Goal: Task Accomplishment & Management: Complete application form

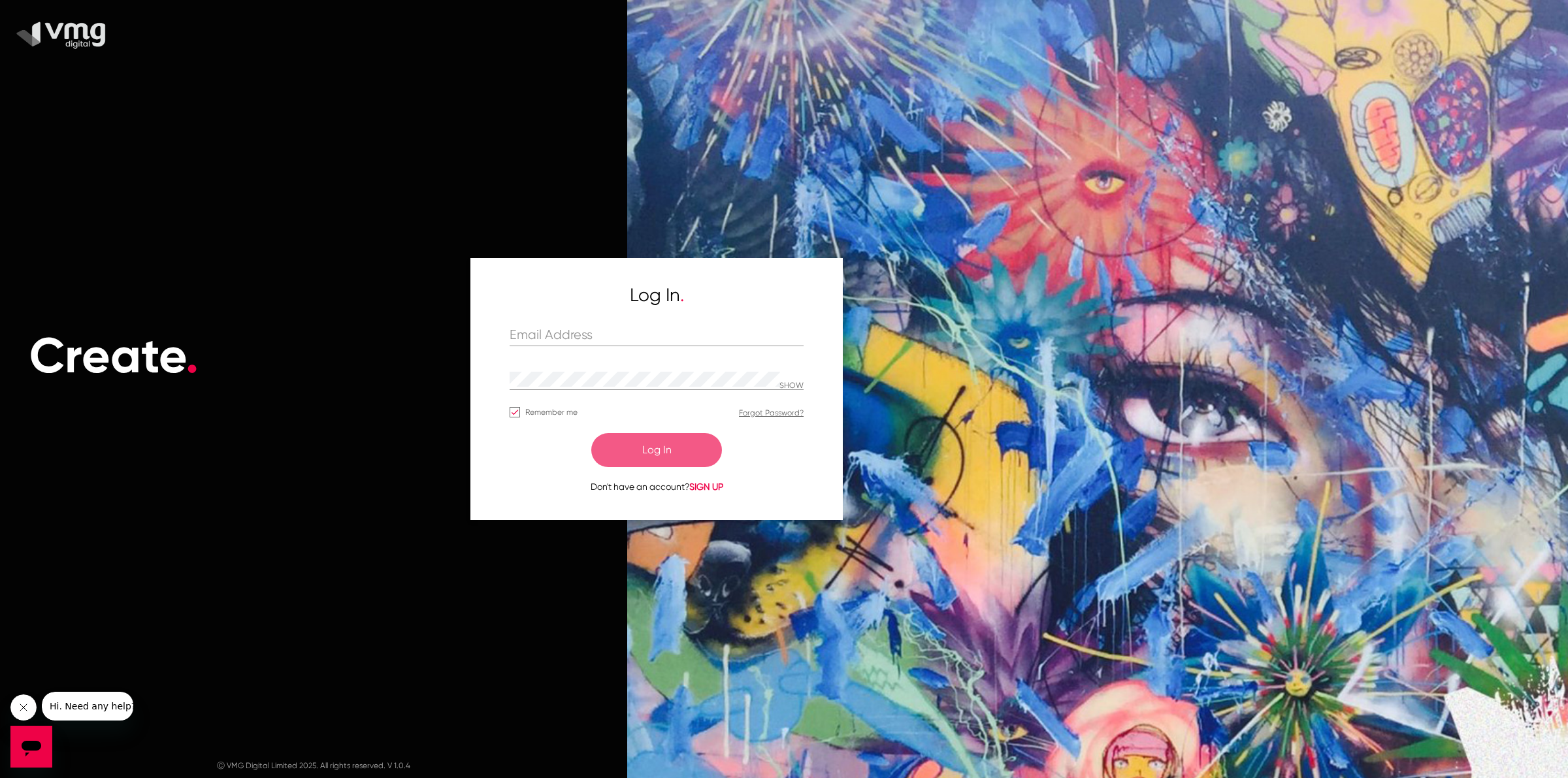
click at [621, 324] on div "Log In . SHOW Remember me Forgot Password? Log In Don't have an account? SIGN UP" at bounding box center [656, 389] width 294 height 209
click at [620, 333] on input "text" at bounding box center [656, 335] width 294 height 15
type input "[PERSON_NAME][EMAIL_ADDRESS][DOMAIN_NAME]"
click at [645, 333] on input "[PERSON_NAME][EMAIL_ADDRESS][DOMAIN_NAME]" at bounding box center [656, 335] width 294 height 15
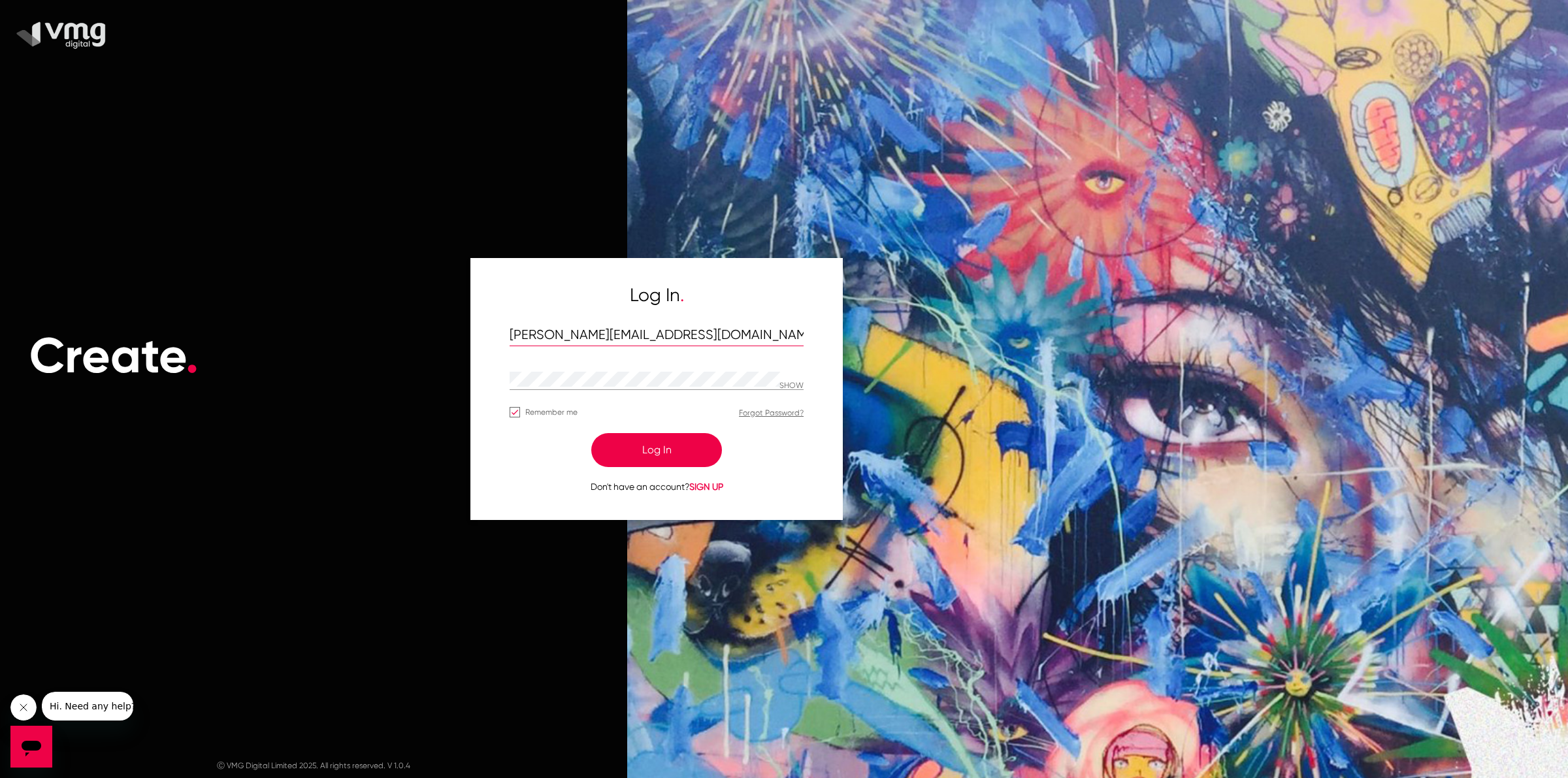
click at [645, 333] on input "[PERSON_NAME][EMAIL_ADDRESS][DOMAIN_NAME]" at bounding box center [656, 335] width 294 height 15
click at [782, 379] on div "SHOW" at bounding box center [656, 380] width 294 height 20
click at [787, 386] on p "SHOW" at bounding box center [791, 386] width 24 height 9
click at [948, 460] on div at bounding box center [1089, 389] width 956 height 778
click at [662, 455] on button "Log In" at bounding box center [656, 450] width 131 height 34
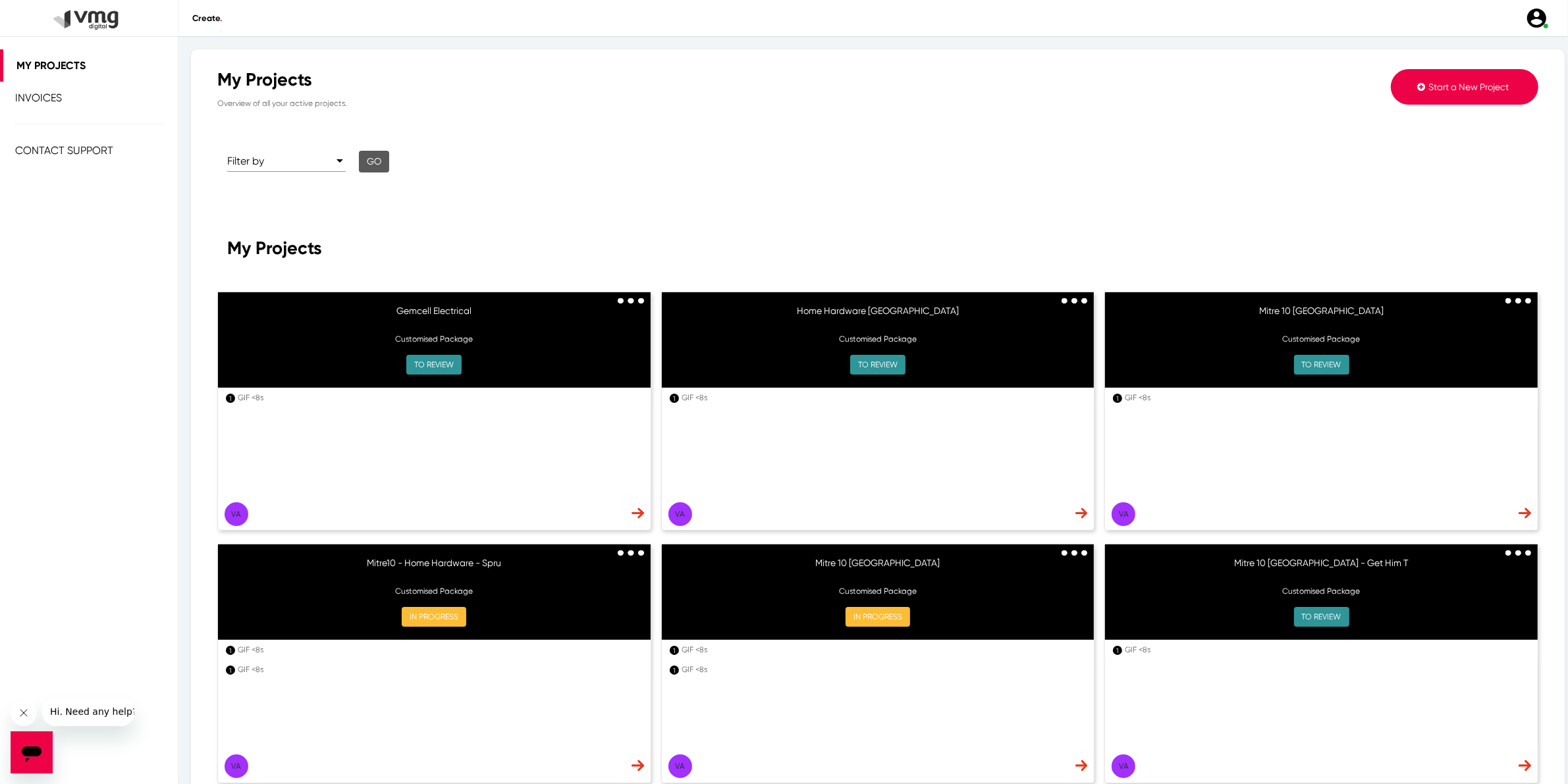
click at [1460, 82] on span "Start a New Project" at bounding box center [1468, 87] width 80 height 10
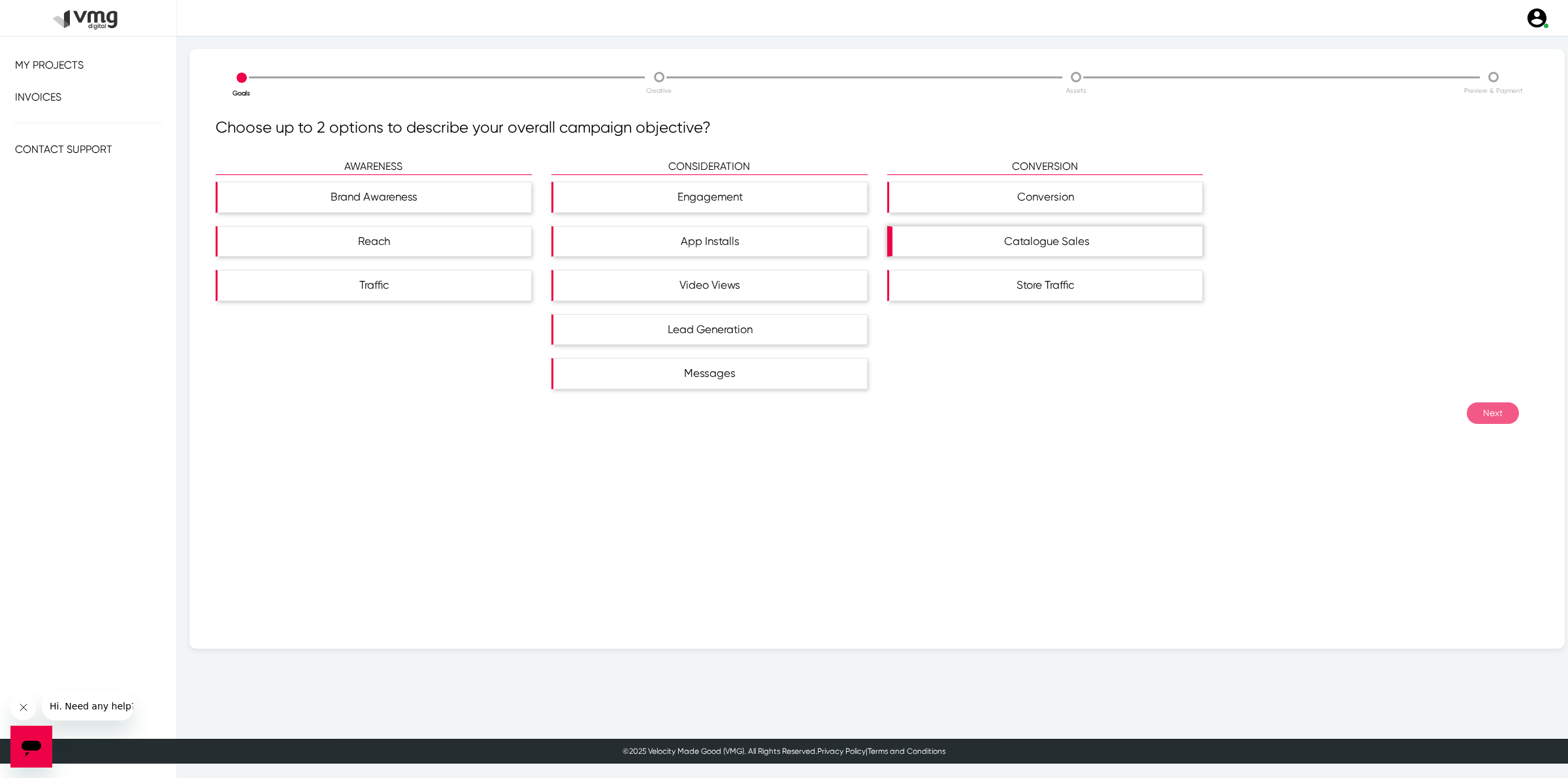
click at [1053, 247] on div "Catalogue Sales" at bounding box center [1047, 241] width 311 height 30
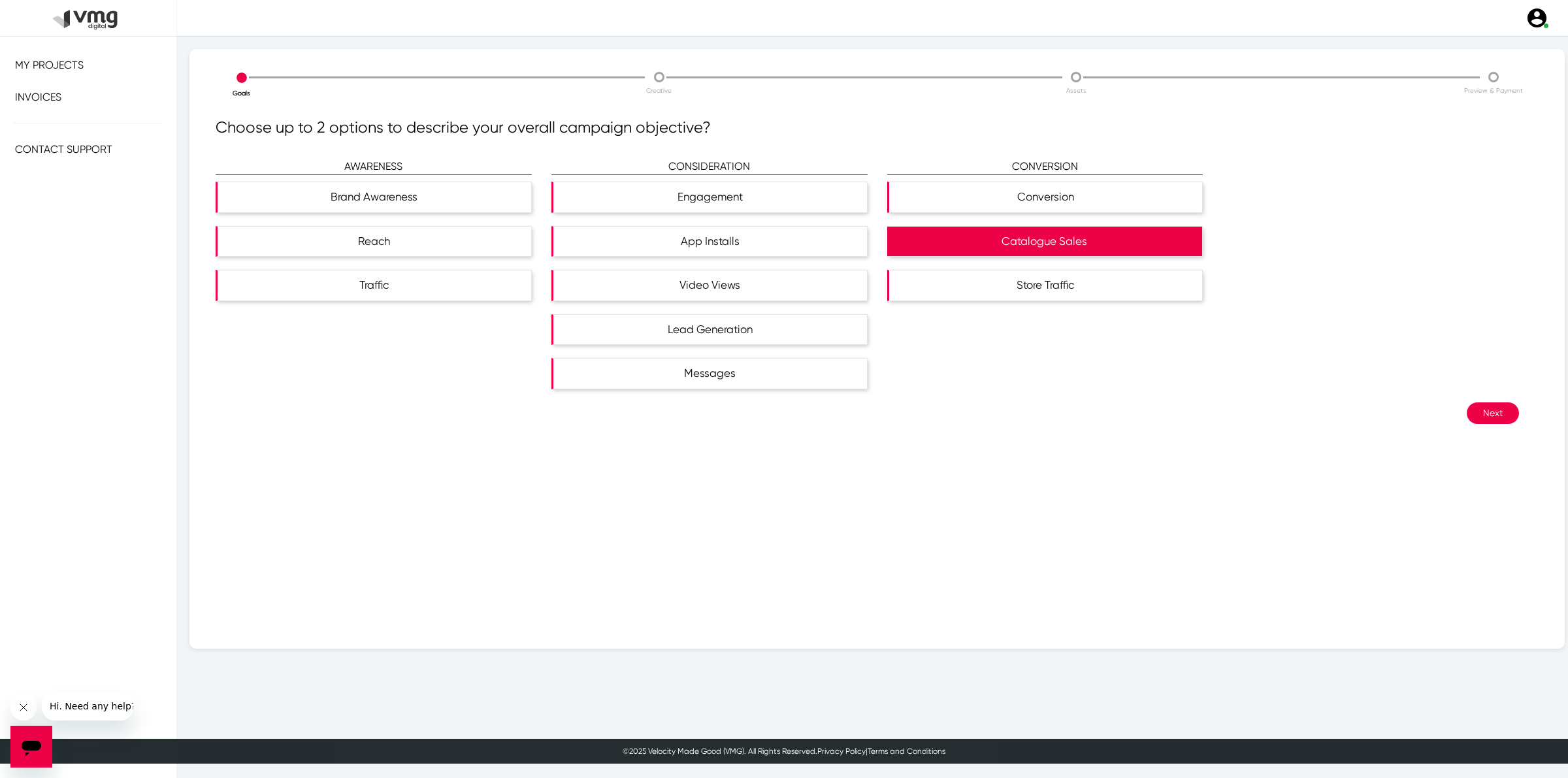
click at [1488, 410] on button "Next" at bounding box center [1493, 413] width 53 height 22
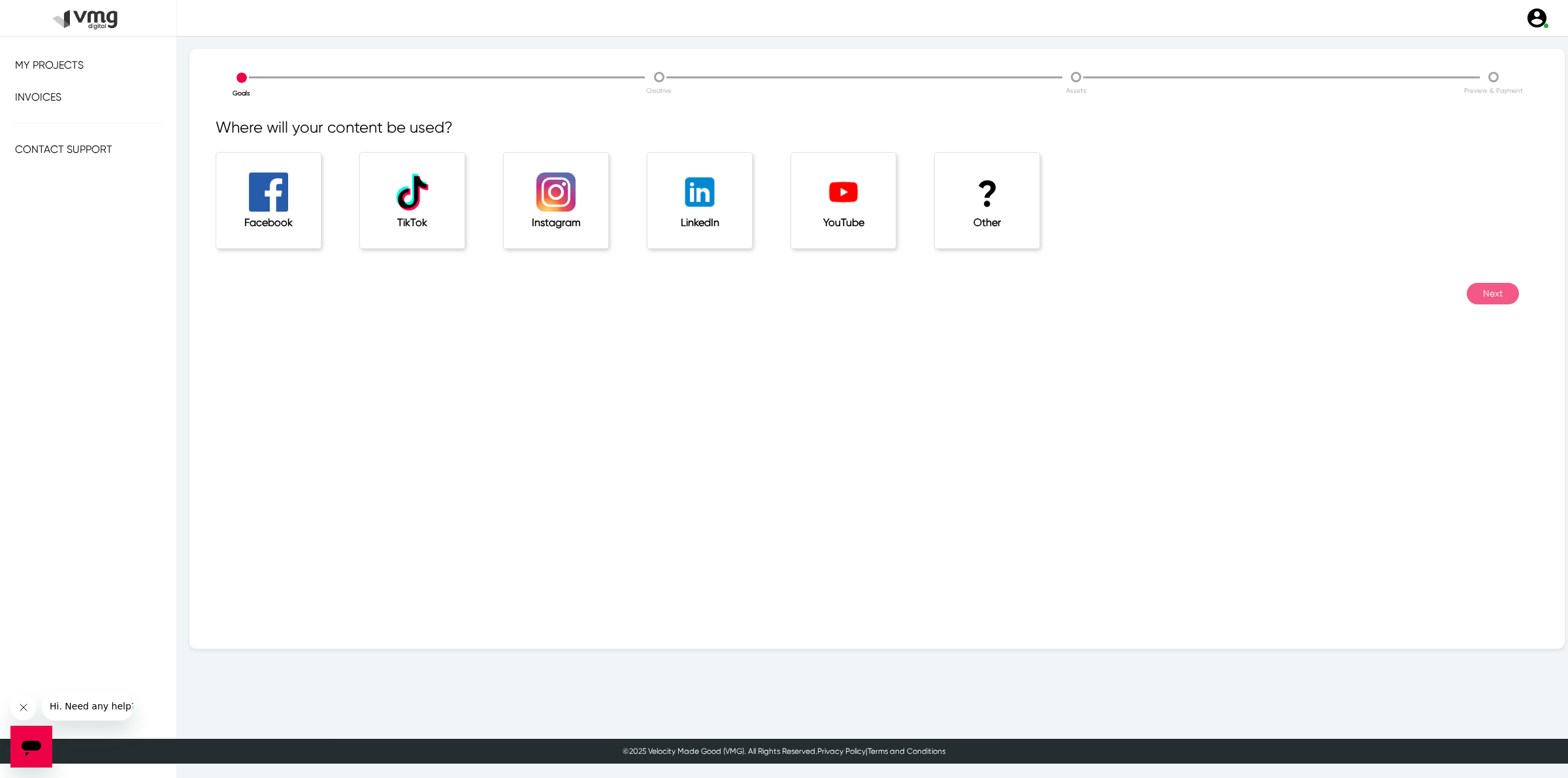
click at [997, 221] on h5 "Other" at bounding box center [987, 222] width 53 height 12
click at [387, 301] on input "text" at bounding box center [675, 296] width 913 height 26
type input "Website"
click at [1474, 333] on button "Next" at bounding box center [1493, 333] width 53 height 22
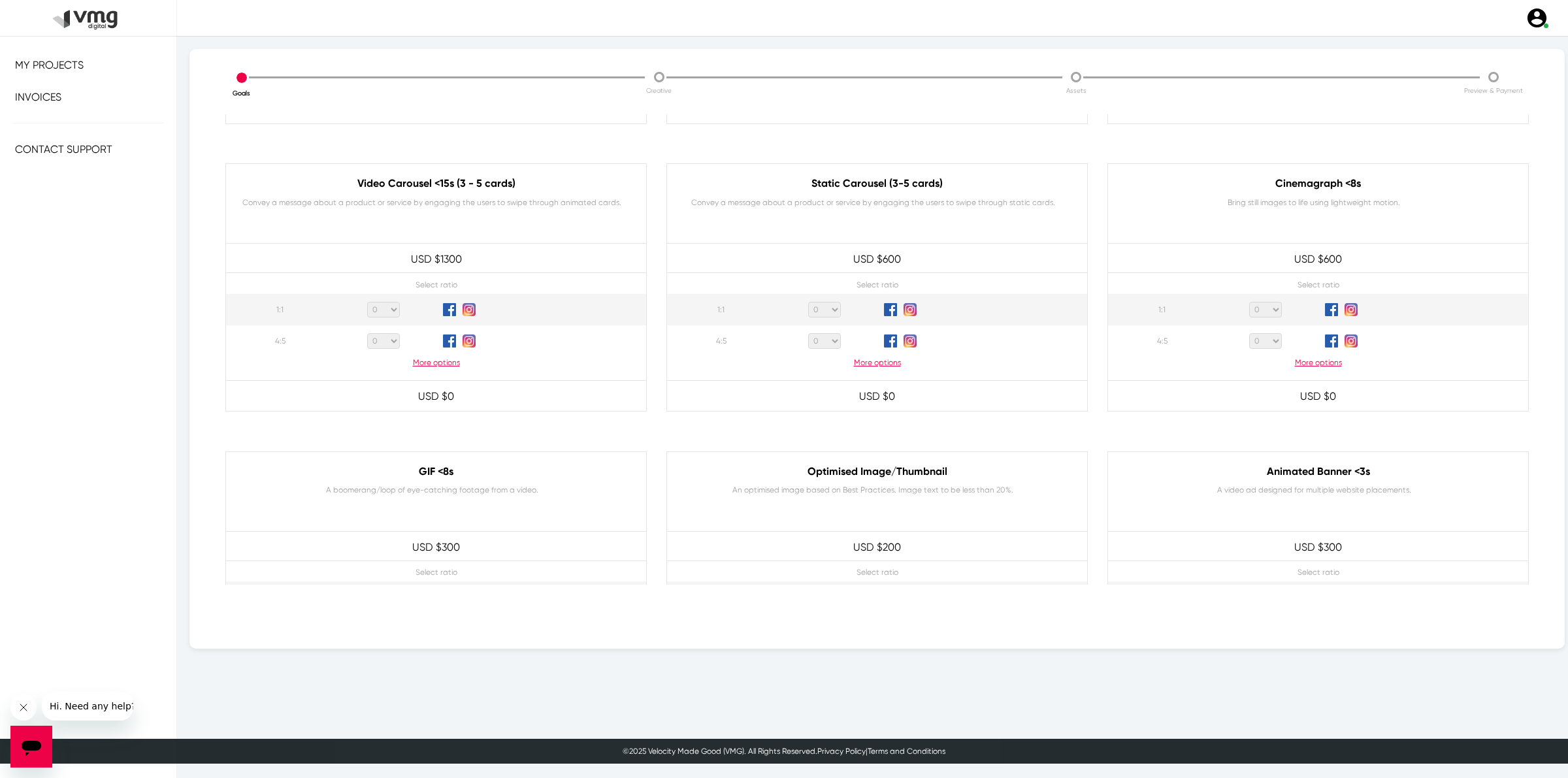
scroll to position [408, 0]
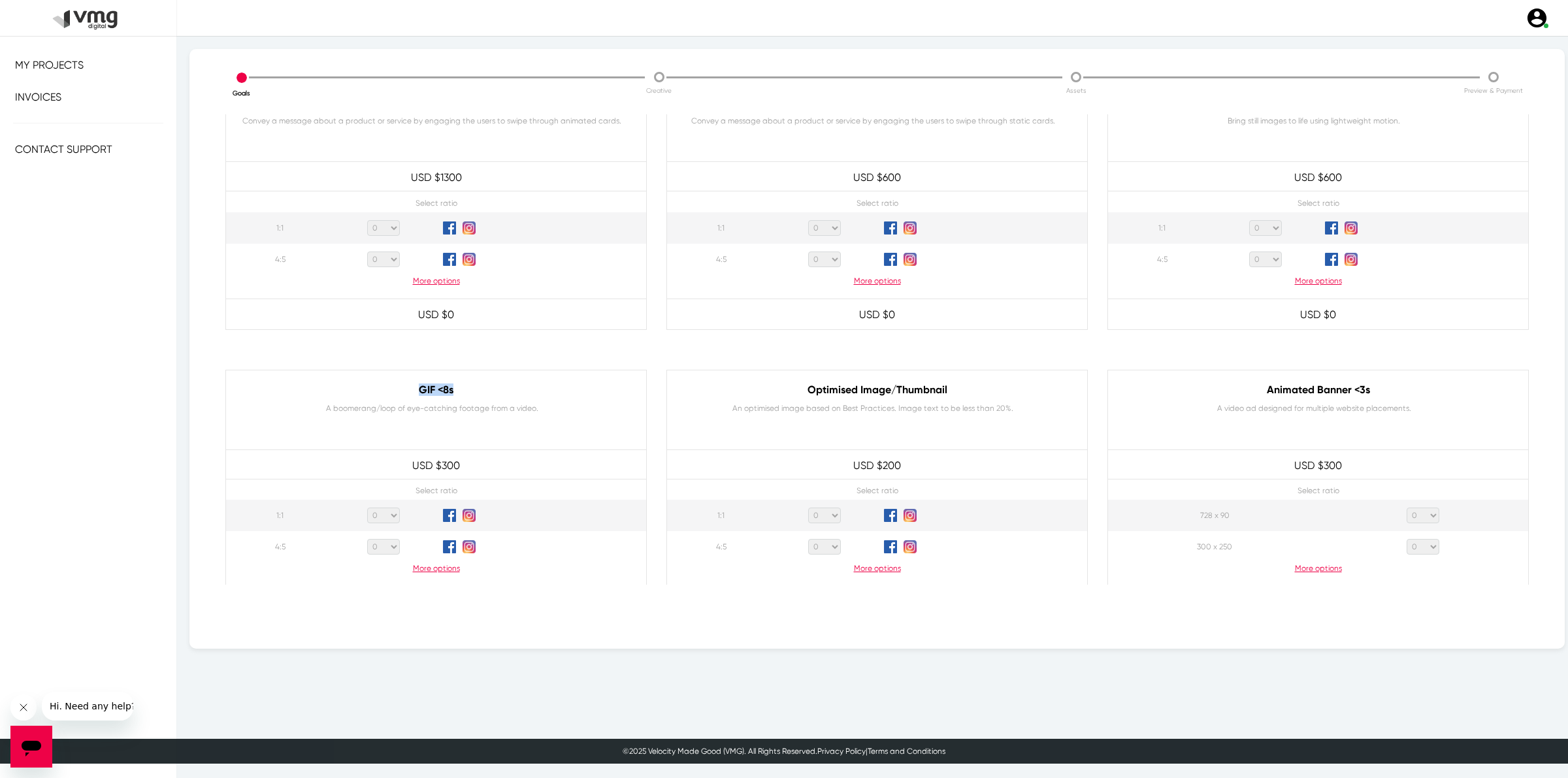
drag, startPoint x: 410, startPoint y: 384, endPoint x: 503, endPoint y: 389, distance: 93.1
click at [503, 389] on div "GIF <8s A boomerang/loop of eye-catching footage from a video." at bounding box center [435, 410] width 420 height 79
click at [497, 389] on h6 "GIF <8s" at bounding box center [435, 389] width 394 height 12
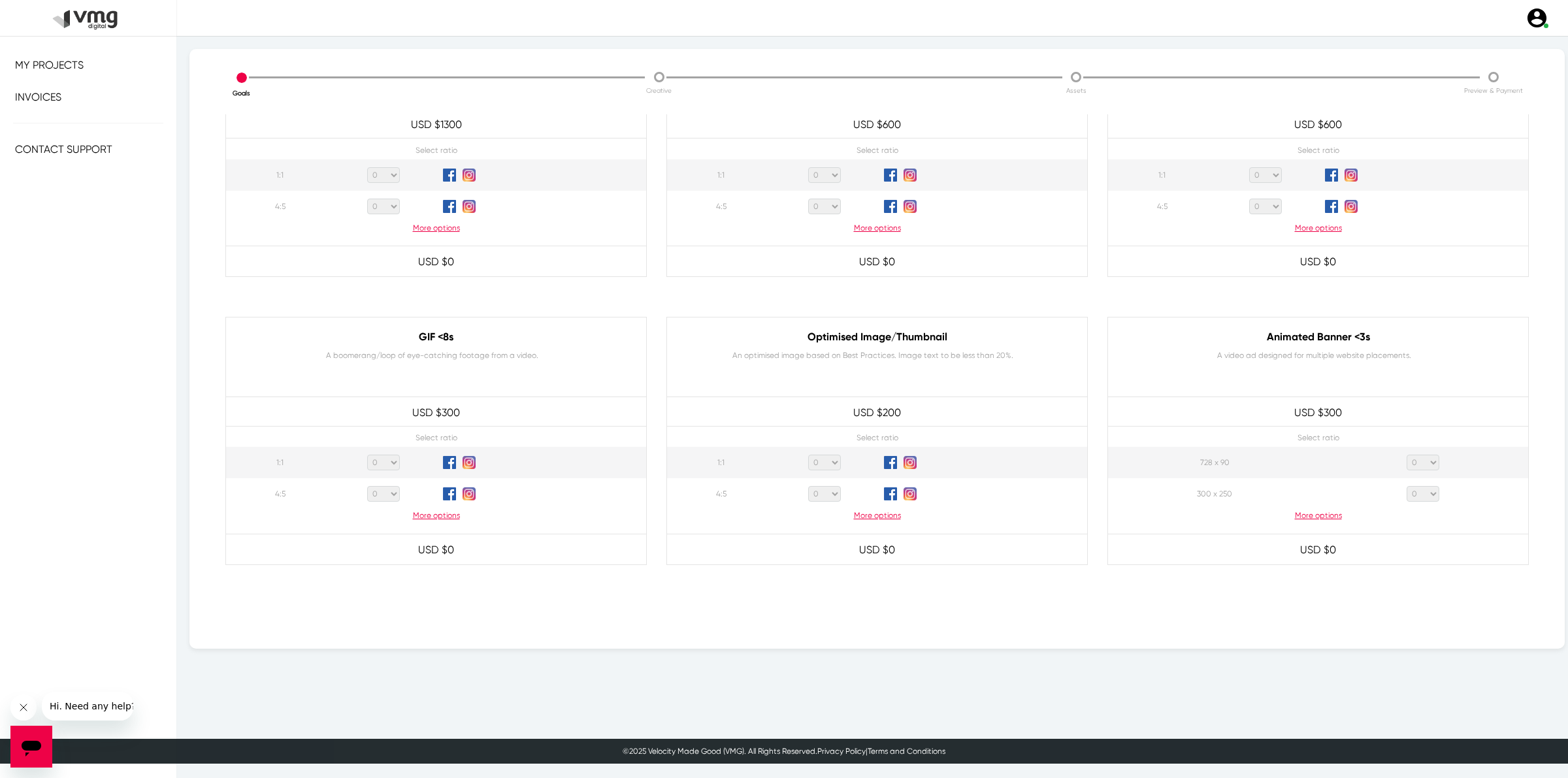
scroll to position [490, 0]
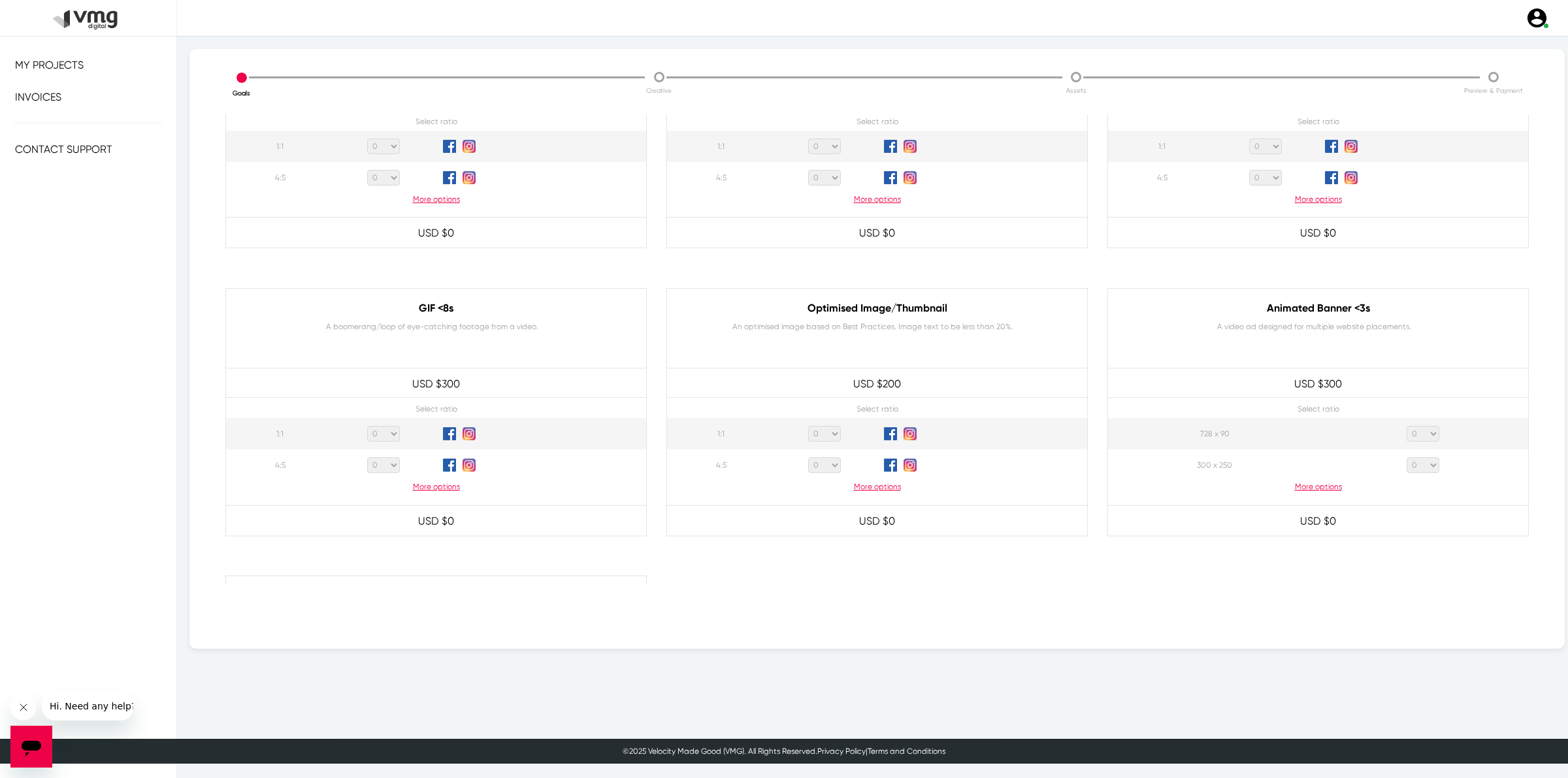
click at [391, 436] on select "0 1 2 3 4 5 6 7 8 9 10 11 12 13 14 15 16 17 18 19 20" at bounding box center [383, 433] width 33 height 15
select select "1"
click at [367, 426] on select "0 1 2 3 4 5 6 7 8 9 10 11 12 13 14 15 16 17 18 19 20" at bounding box center [383, 433] width 33 height 15
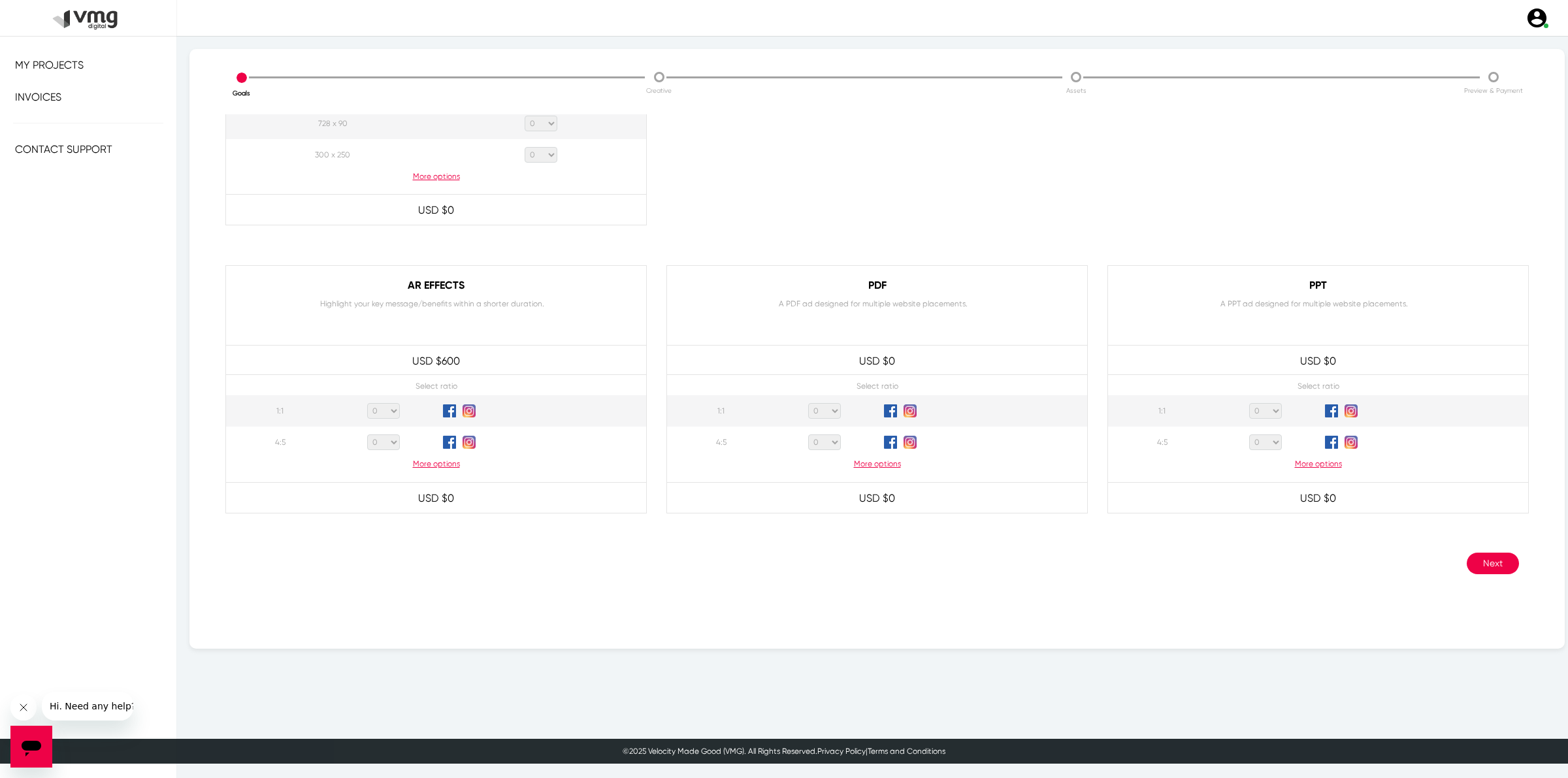
scroll to position [1096, 0]
click at [1466, 547] on button "Next" at bounding box center [1493, 556] width 53 height 22
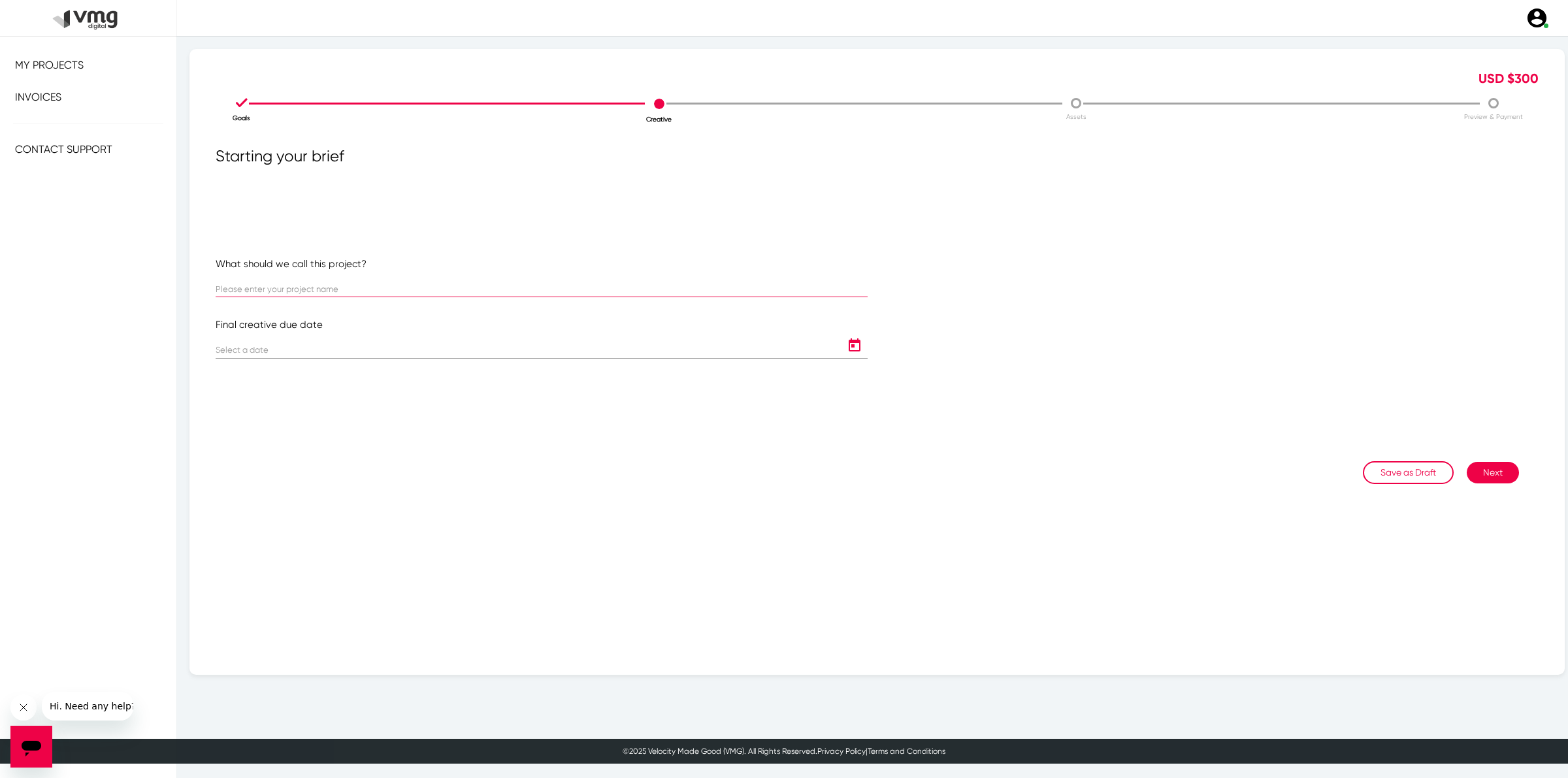
click at [292, 289] on input "text" at bounding box center [541, 289] width 652 height 9
type input "[PERSON_NAME]"
click at [847, 343] on icon "Open calendar" at bounding box center [854, 345] width 21 height 15
click at [370, 517] on div "24" at bounding box center [365, 520] width 23 height 23
type input "[DATE]"
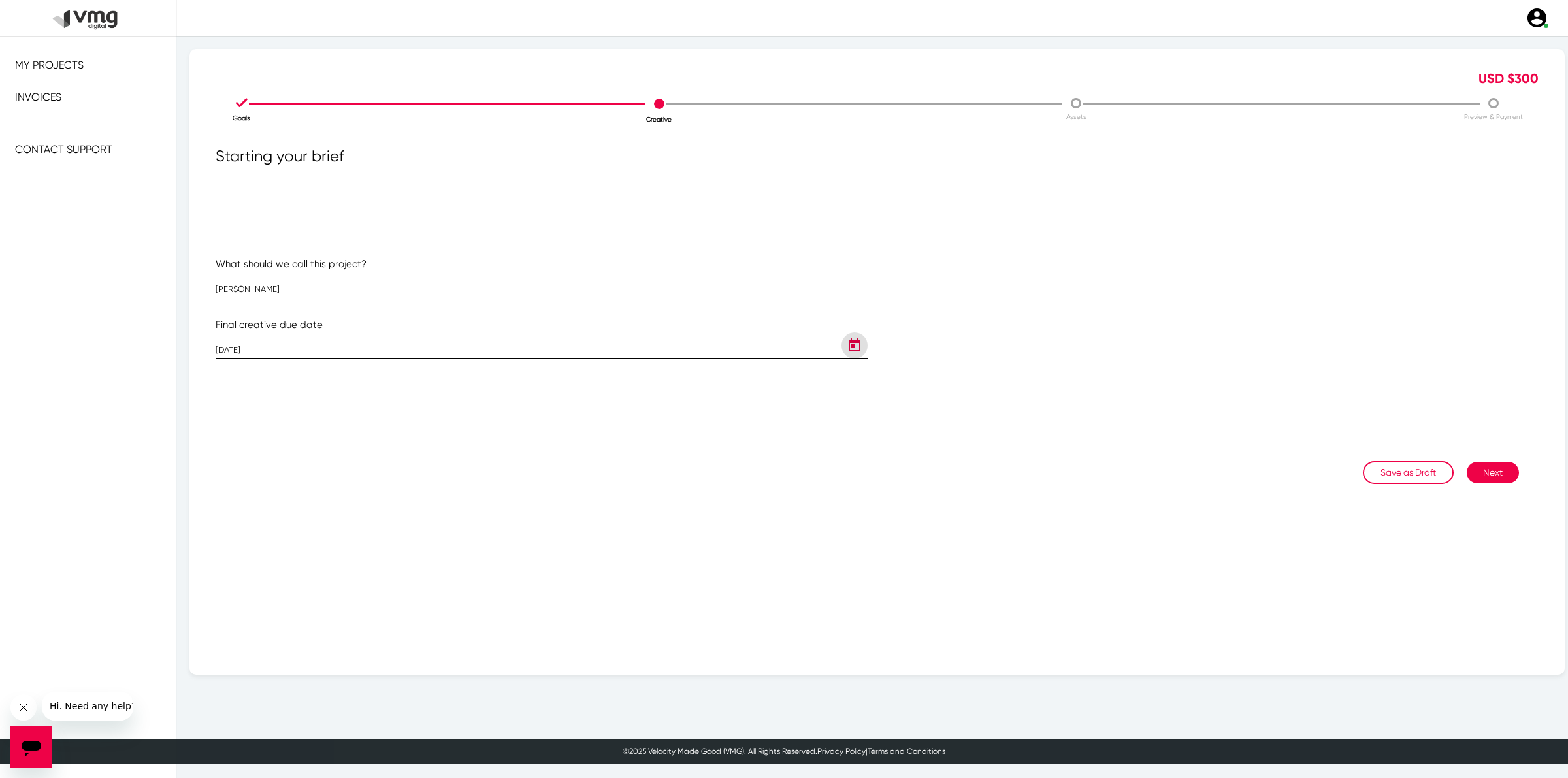
click at [844, 351] on icon "Open calendar" at bounding box center [854, 345] width 21 height 15
click at [357, 516] on div "24" at bounding box center [365, 520] width 23 height 23
click at [1489, 477] on button "Next" at bounding box center [1493, 473] width 53 height 22
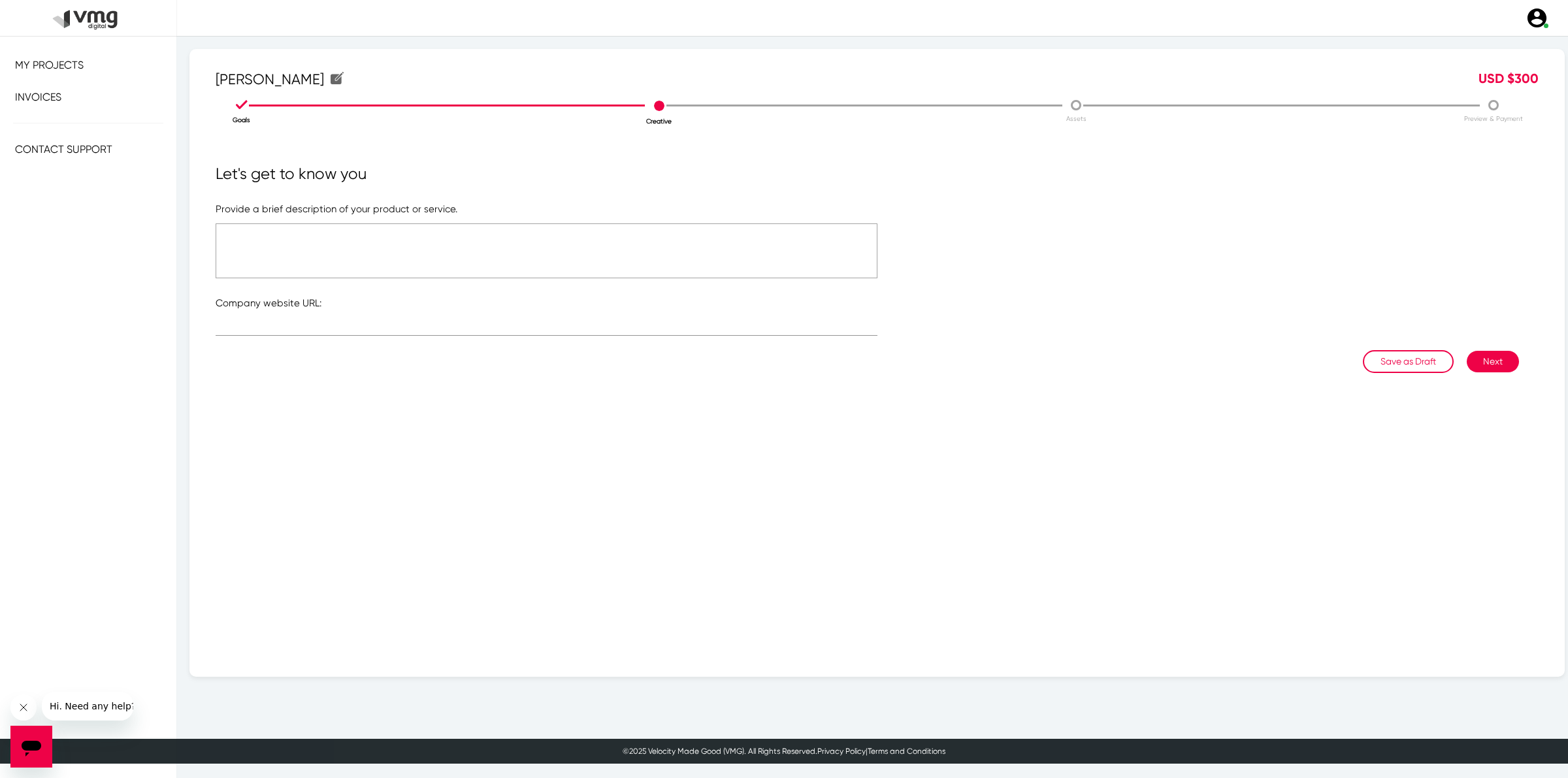
drag, startPoint x: 239, startPoint y: 234, endPoint x: 321, endPoint y: 259, distance: 85.7
click at [321, 259] on textarea at bounding box center [547, 251] width 662 height 55
click at [251, 230] on textarea at bounding box center [547, 251] width 662 height 55
paste textarea "Organization - IVE Client Name - [PERSON_NAME] Catalogue Name - Pre-Christmas S…"
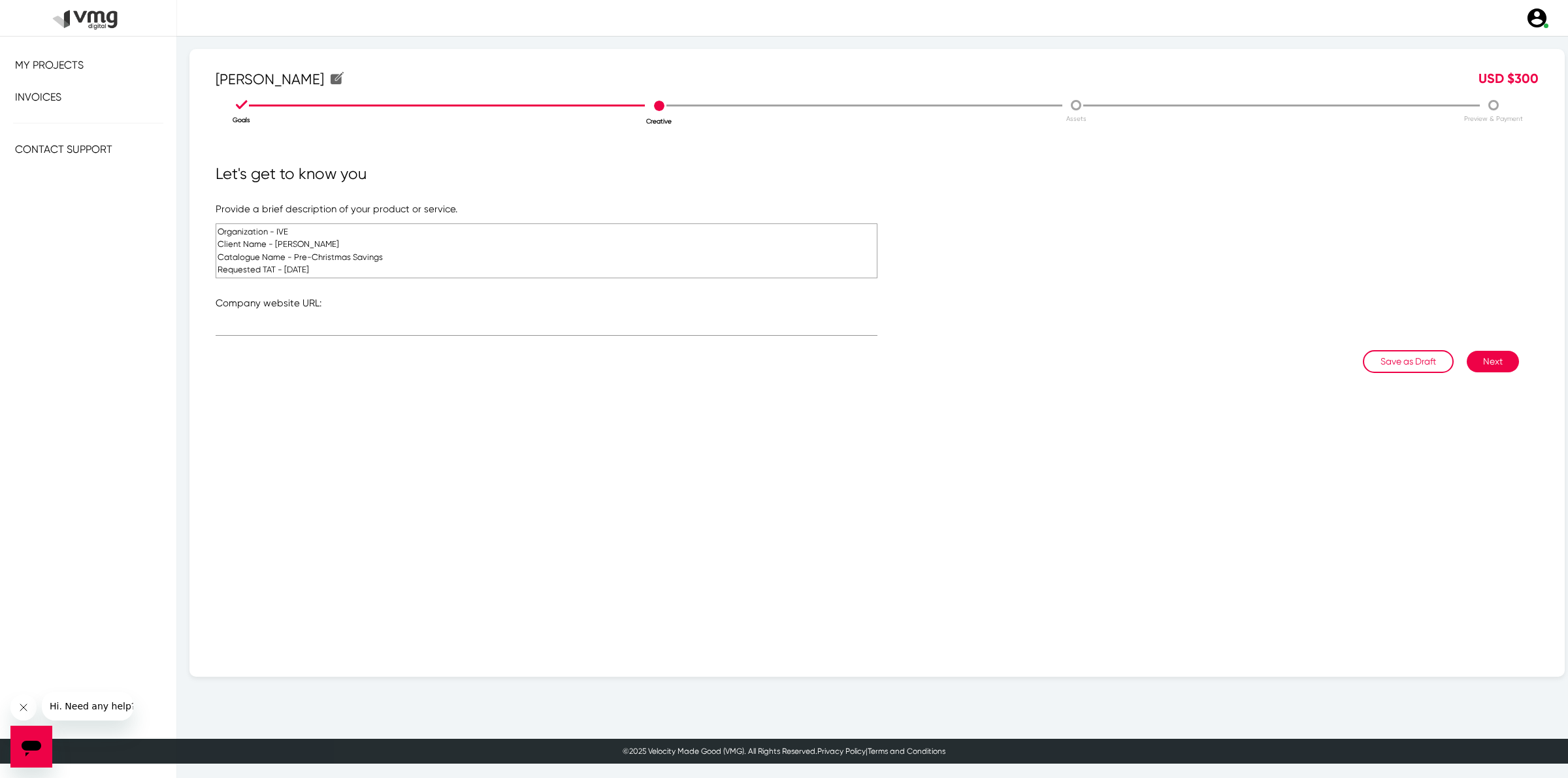
type textarea "Organization - IVE Client Name - [PERSON_NAME] Catalogue Name - Pre-Christmas S…"
click at [426, 336] on div at bounding box center [547, 330] width 662 height 40
click at [397, 324] on input "text" at bounding box center [547, 328] width 662 height 9
type input "[URL][DOMAIN_NAME][PERSON_NAME]"
click at [1491, 359] on button "Next" at bounding box center [1493, 362] width 53 height 22
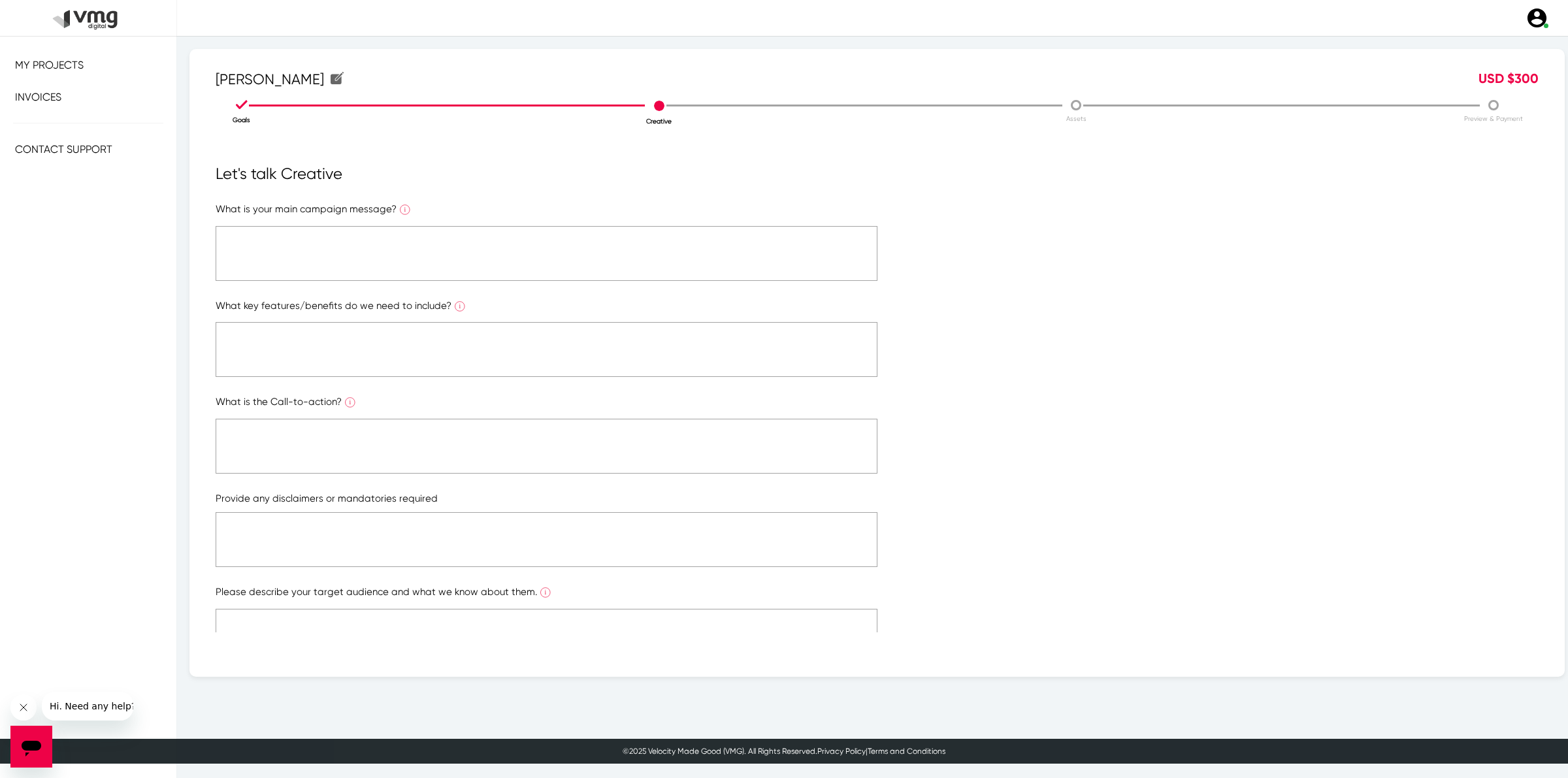
click at [354, 240] on textarea at bounding box center [547, 253] width 662 height 55
type textarea "NA"
type textarea "N"
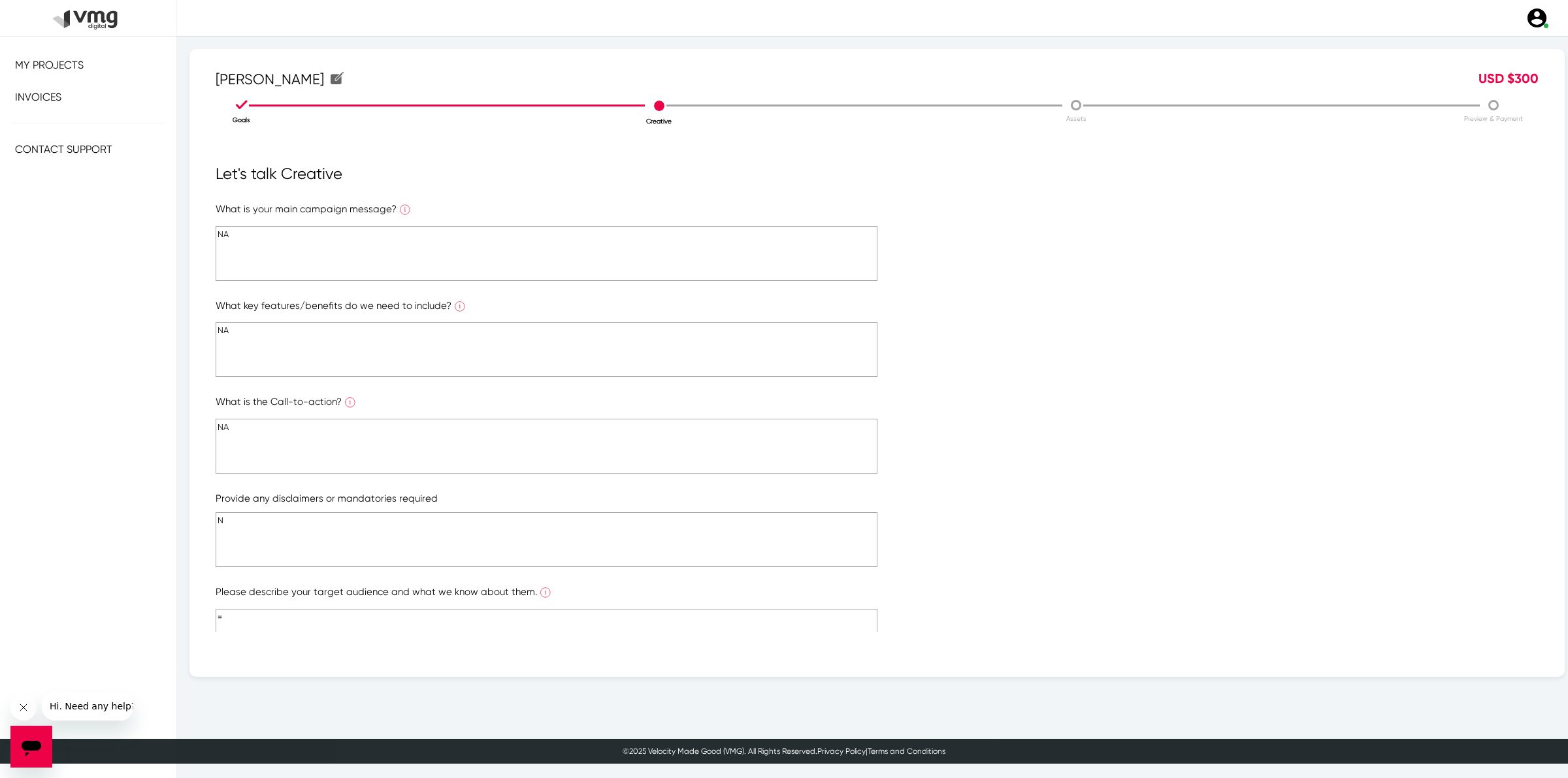
type textarea "="
click at [230, 509] on form "What is your main campaign message? What is the ONE main message you want to co…" at bounding box center [877, 435] width 1322 height 466
click at [230, 520] on textarea "N" at bounding box center [547, 539] width 662 height 55
type textarea "NA"
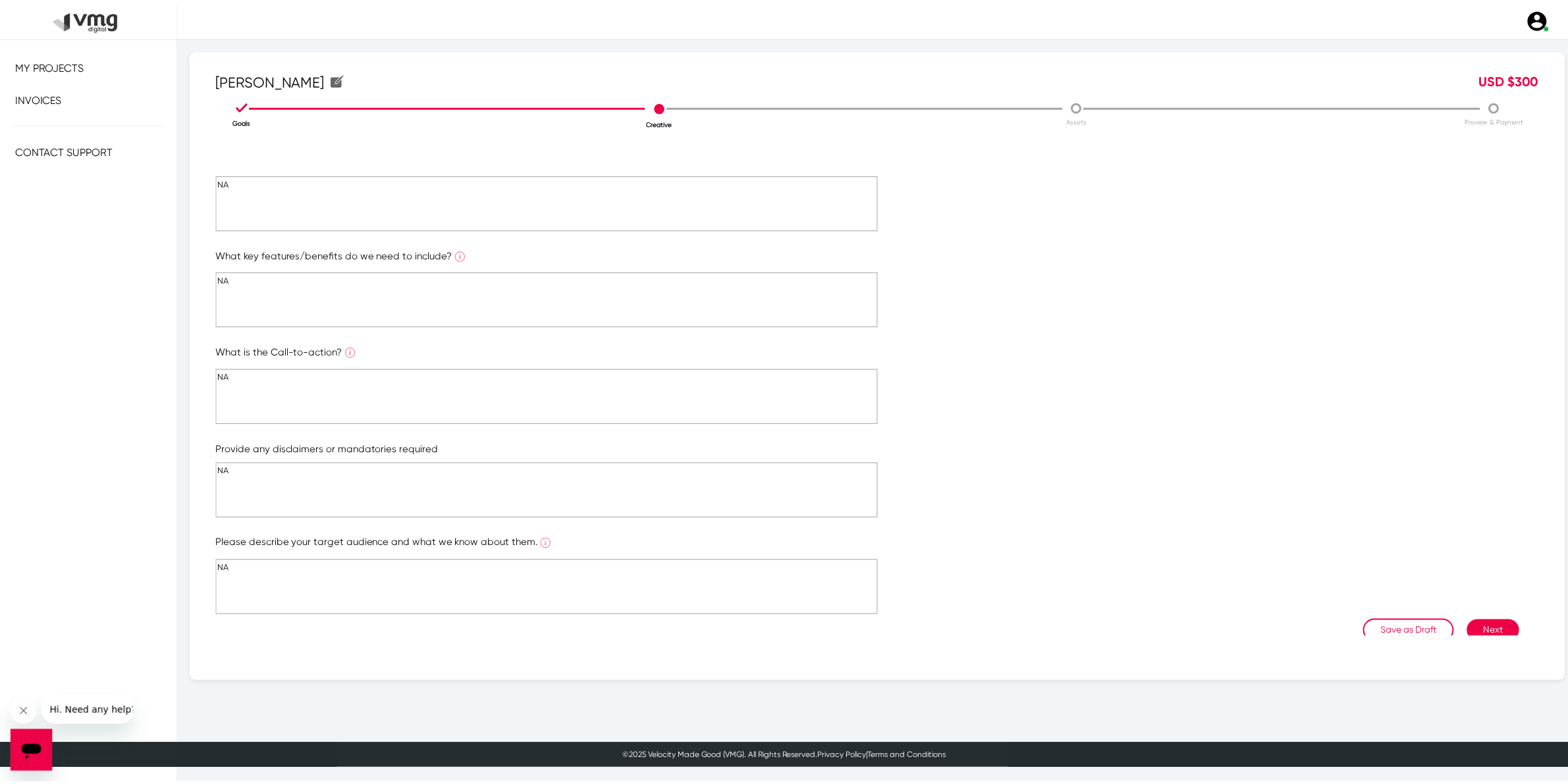
scroll to position [77, 0]
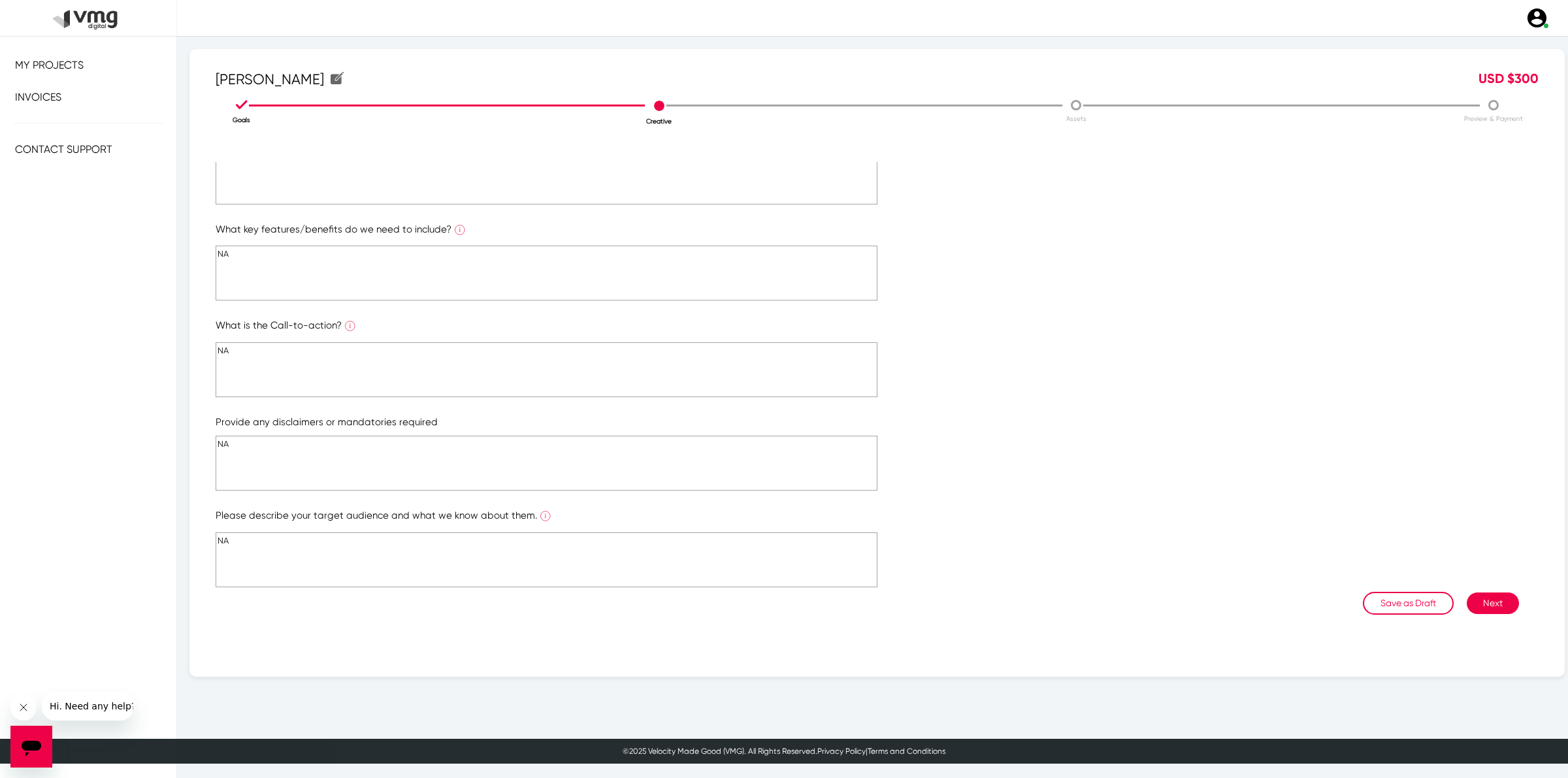
type textarea "NA"
click at [1466, 599] on button "Next" at bounding box center [1493, 603] width 53 height 22
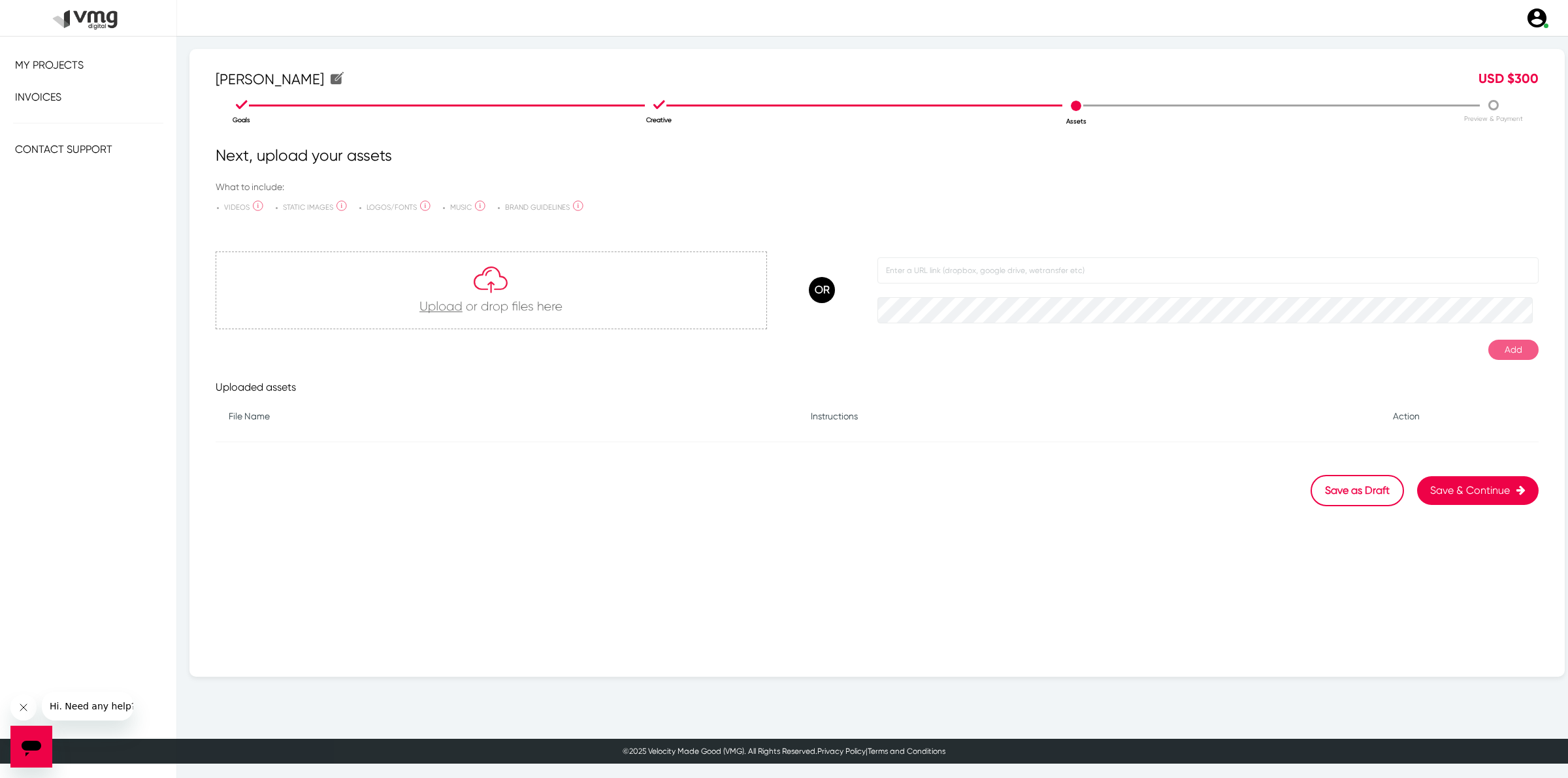
click at [1026, 284] on form at bounding box center [1209, 289] width 662 height 65
click at [998, 272] on input "text" at bounding box center [1209, 270] width 662 height 26
paste input "[URL][DOMAIN_NAME]"
type input "[URL][DOMAIN_NAME]"
click at [1491, 343] on button "Add" at bounding box center [1513, 350] width 50 height 20
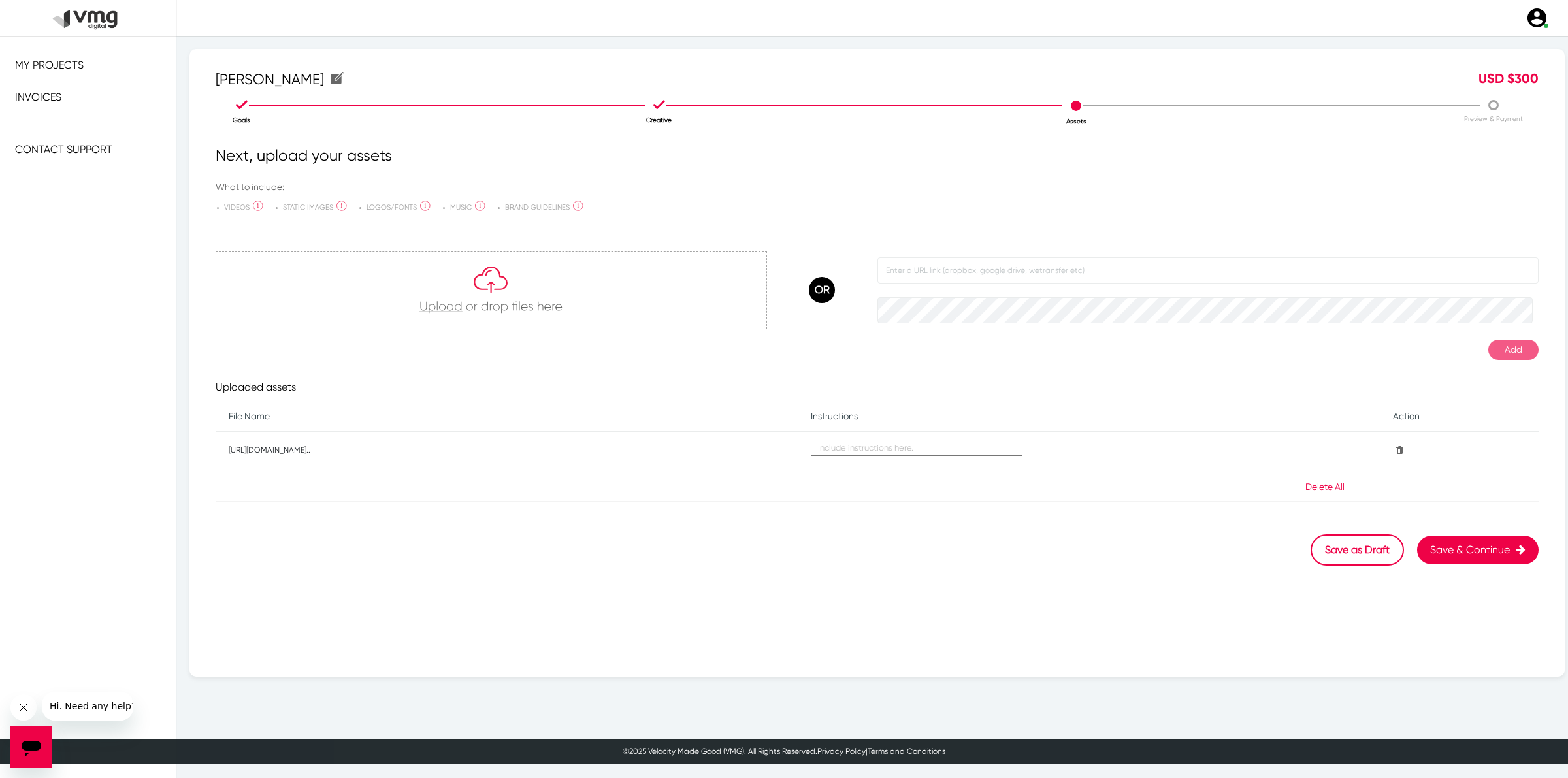
click at [1454, 560] on button "Save & Continue" at bounding box center [1477, 549] width 121 height 28
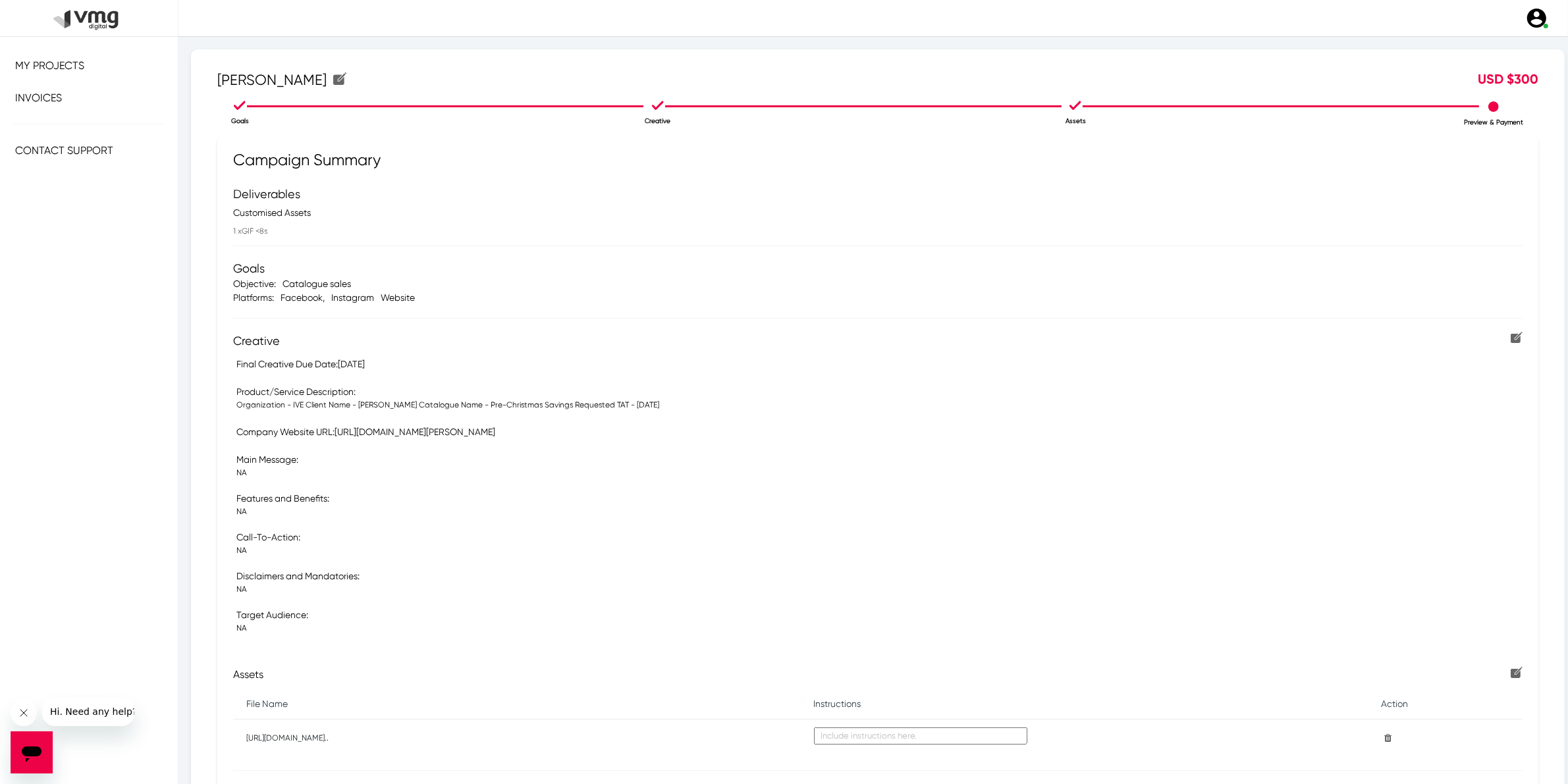
scroll to position [82, 0]
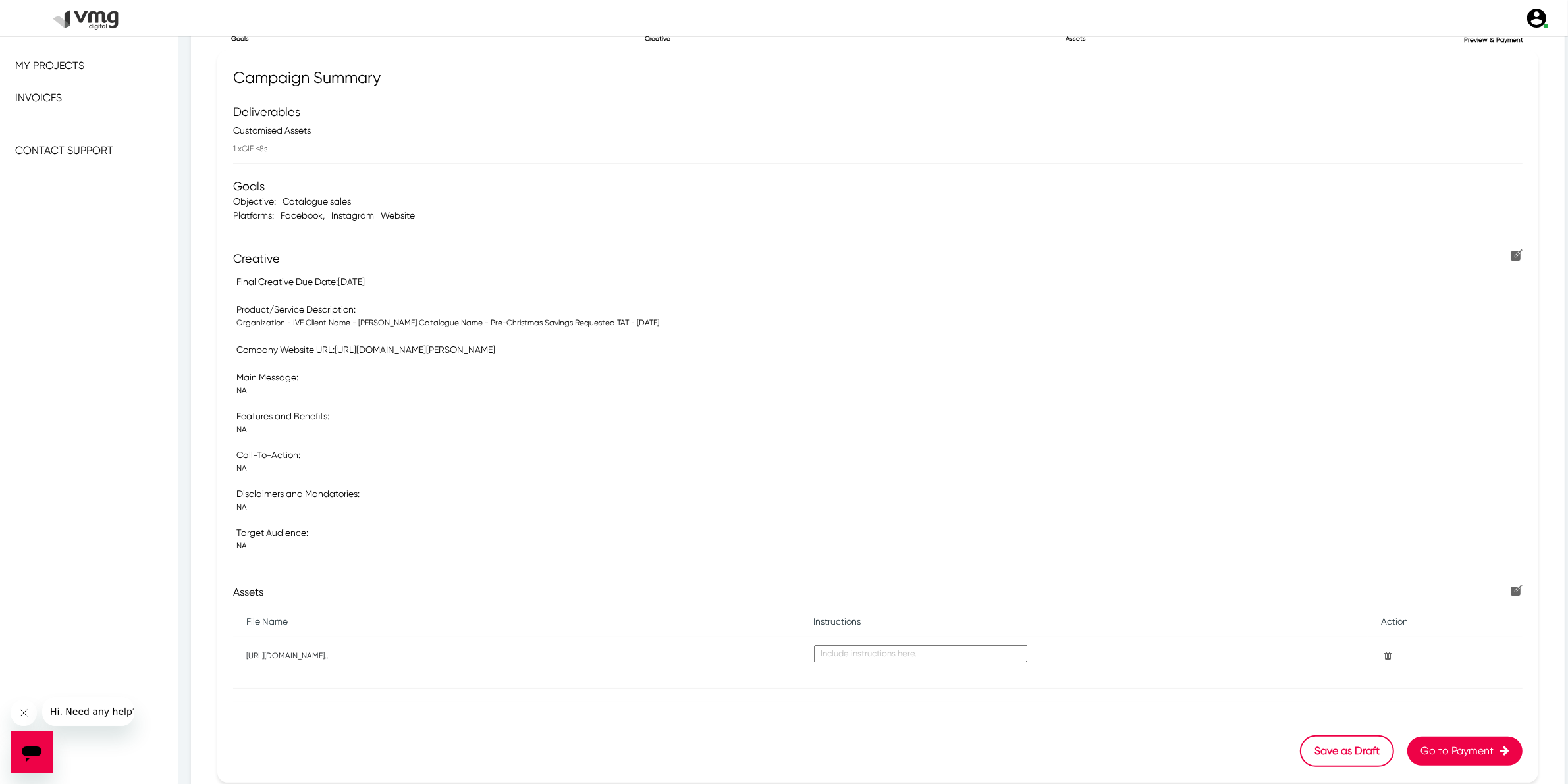
drag, startPoint x: 228, startPoint y: 152, endPoint x: 276, endPoint y: 152, distance: 48.0
click at [276, 152] on div "1 x GIF <8s" at bounding box center [866, 148] width 1286 height 15
click at [278, 152] on li "1 x GIF <8s" at bounding box center [865, 148] width 1266 height 15
drag, startPoint x: 278, startPoint y: 152, endPoint x: 233, endPoint y: 146, distance: 45.4
click at [233, 146] on li "1 x GIF <8s" at bounding box center [865, 148] width 1266 height 15
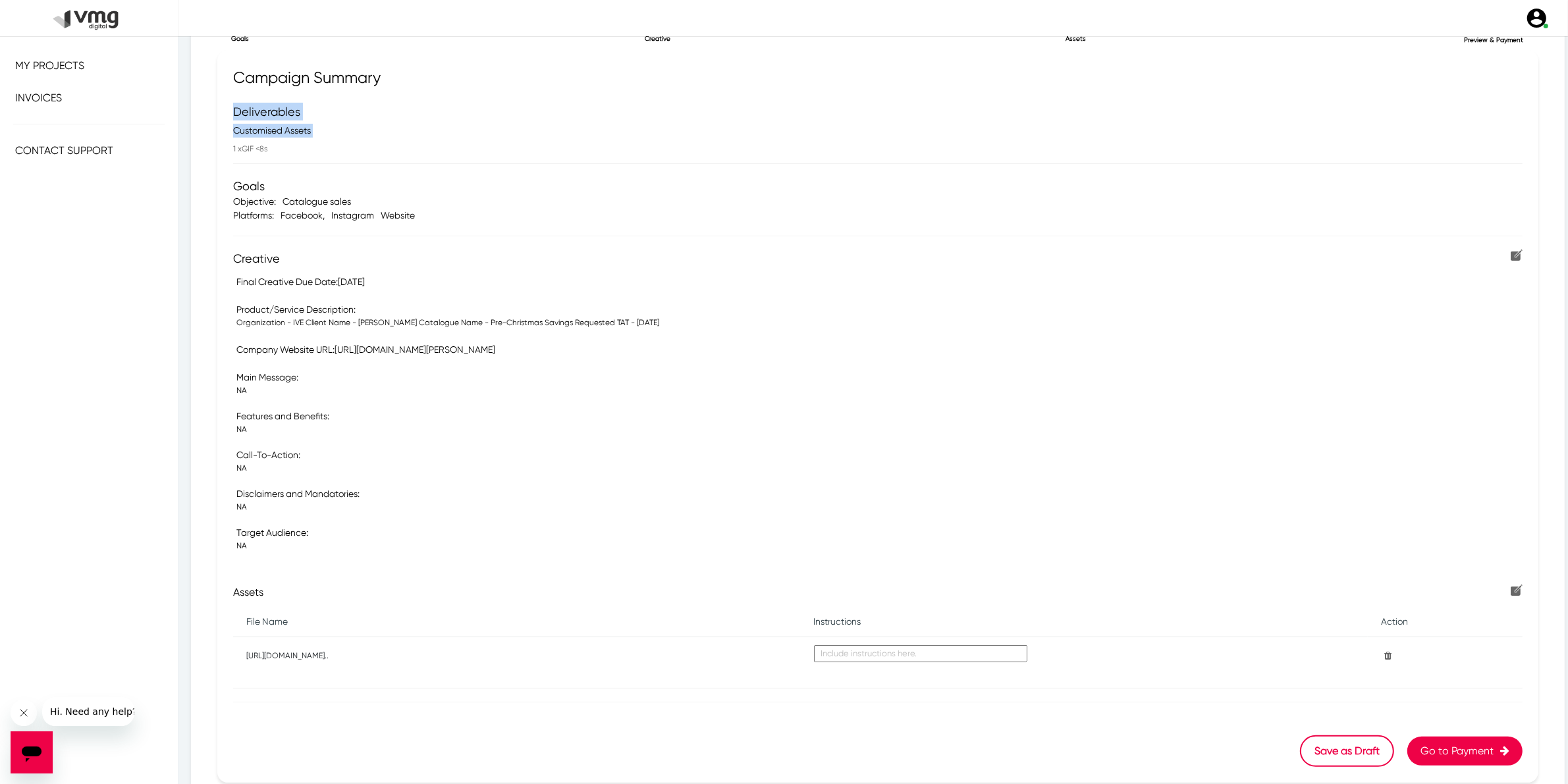
click at [295, 152] on li "1 x GIF <8s" at bounding box center [865, 148] width 1266 height 15
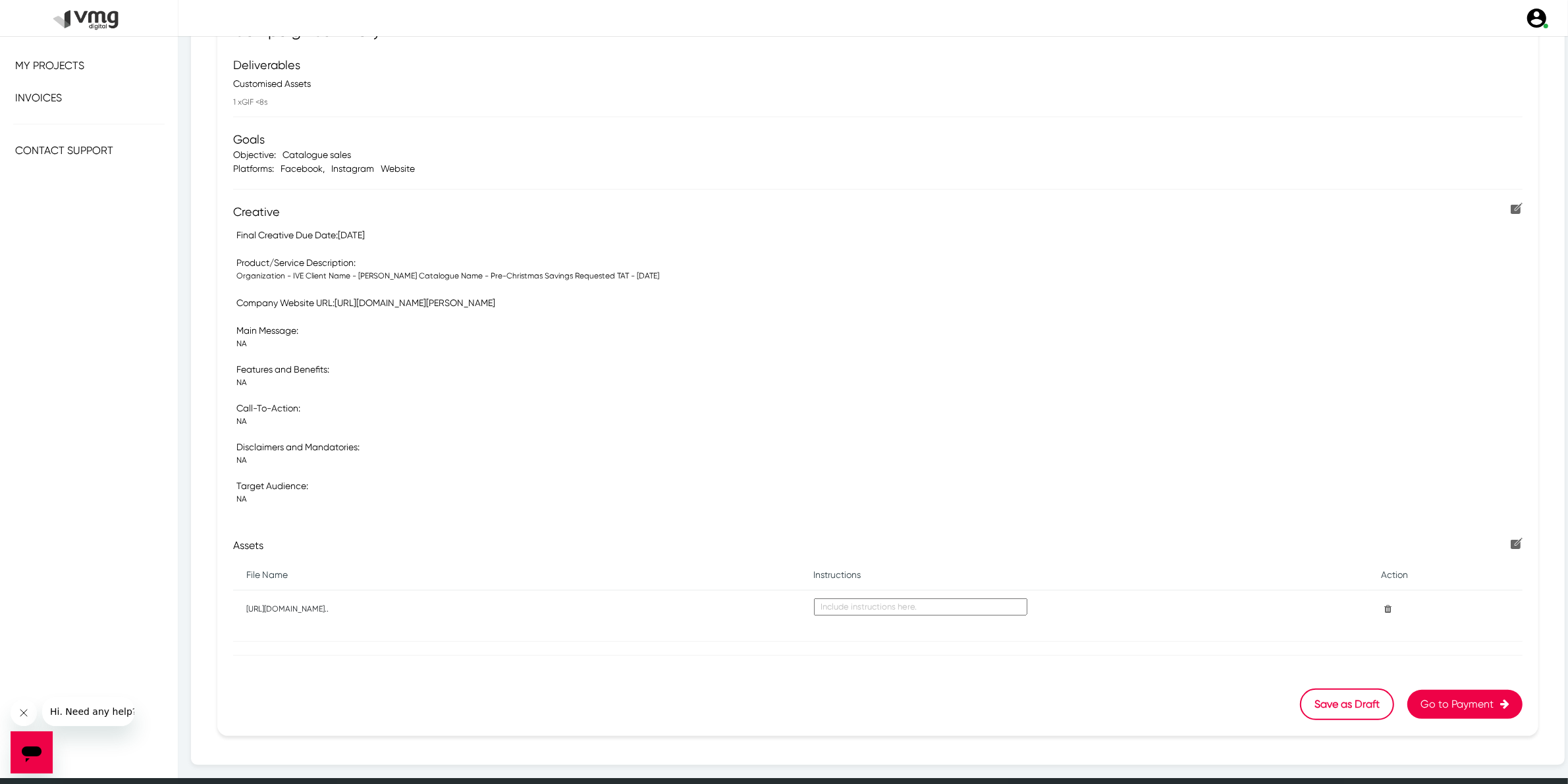
scroll to position [148, 0]
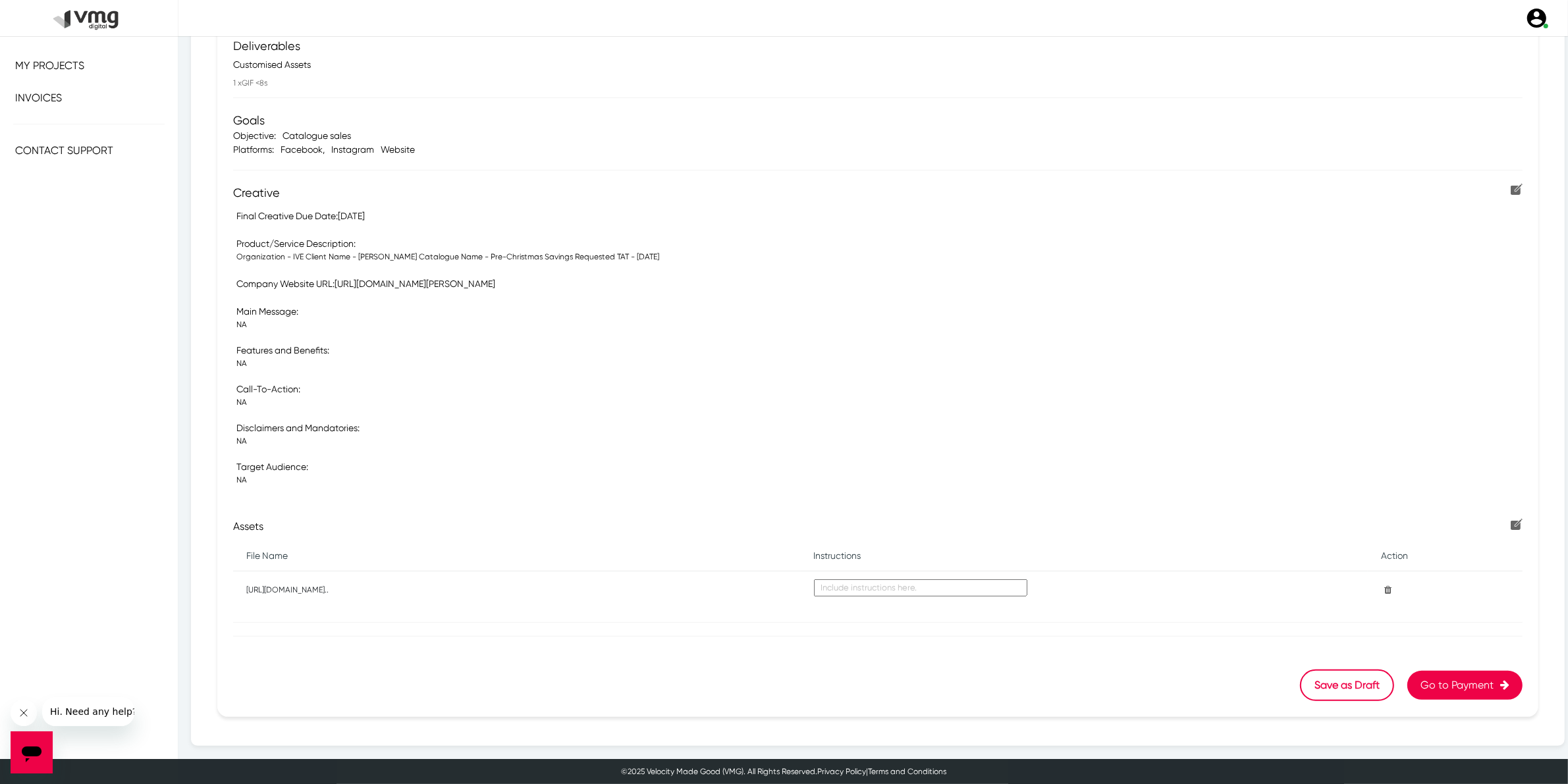
drag, startPoint x: 298, startPoint y: 127, endPoint x: 420, endPoint y: 133, distance: 122.1
click at [420, 133] on form "Goals Objective: Catalogue sales Platforms: Facebook , Instagram Website" at bounding box center [877, 134] width 1290 height 46
click at [420, 133] on div "Objective: Catalogue sales" at bounding box center [877, 135] width 1290 height 14
drag, startPoint x: 342, startPoint y: 283, endPoint x: 459, endPoint y: 284, distance: 117.0
click at [459, 284] on div "Company Website URL: [URL][DOMAIN_NAME][PERSON_NAME]" at bounding box center [885, 283] width 1293 height 15
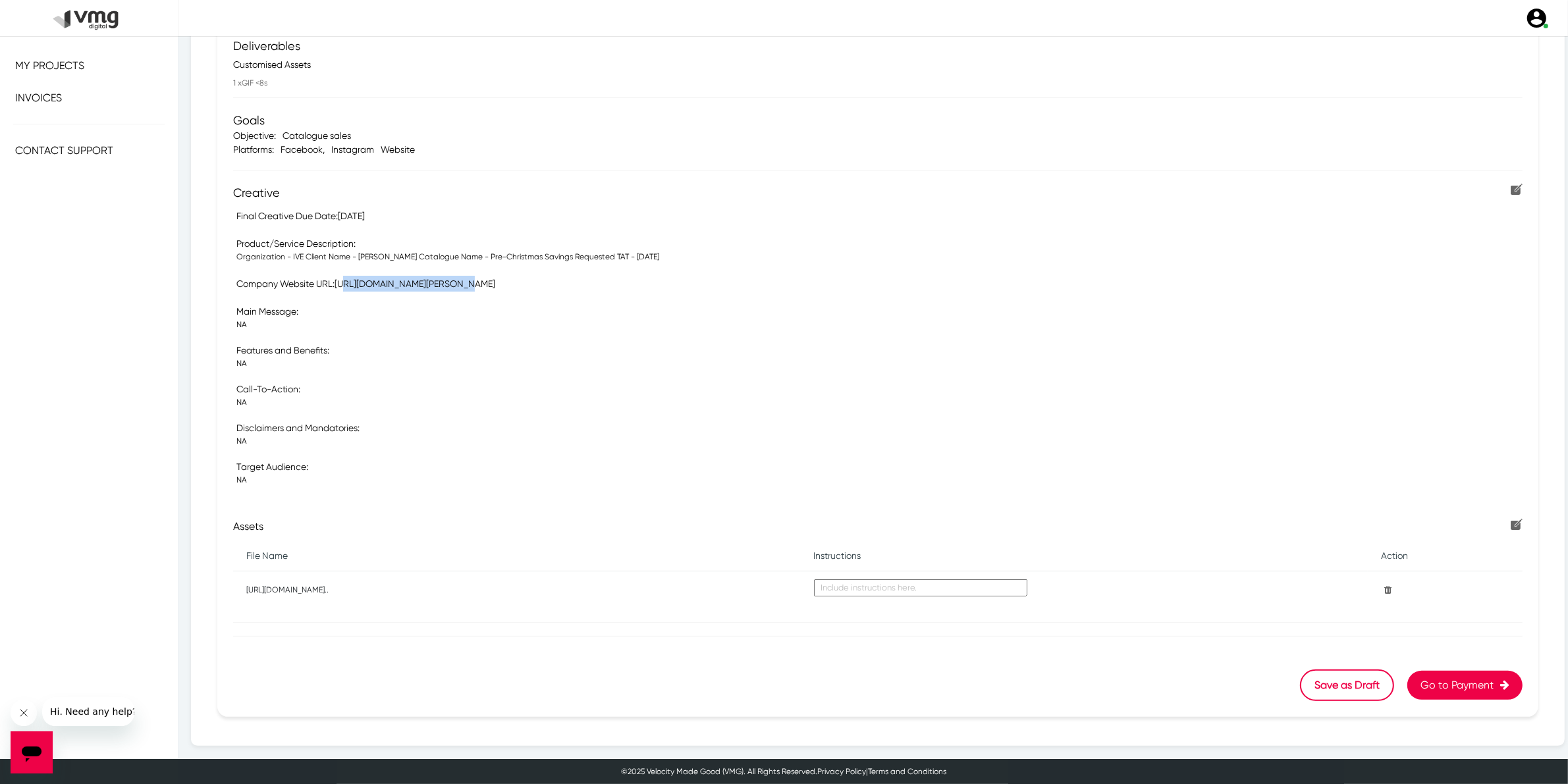
click at [461, 284] on div "Company Website URL: [URL][DOMAIN_NAME][PERSON_NAME]" at bounding box center [885, 283] width 1293 height 15
drag, startPoint x: 235, startPoint y: 257, endPoint x: 303, endPoint y: 260, distance: 68.1
click at [291, 258] on section "Campaign Summary Deliverables Customised Assets 1 x GIF <8s Goals Objective: Ca…" at bounding box center [877, 350] width 1321 height 732
click at [307, 261] on p "Organization - IVE Client Name - [PERSON_NAME] Catalogue Name - Pre-Christmas S…" at bounding box center [879, 257] width 1286 height 12
click at [370, 261] on p "Organization - IVE Client Name - [PERSON_NAME] Catalogue Name - Pre-Christmas S…" at bounding box center [879, 257] width 1286 height 12
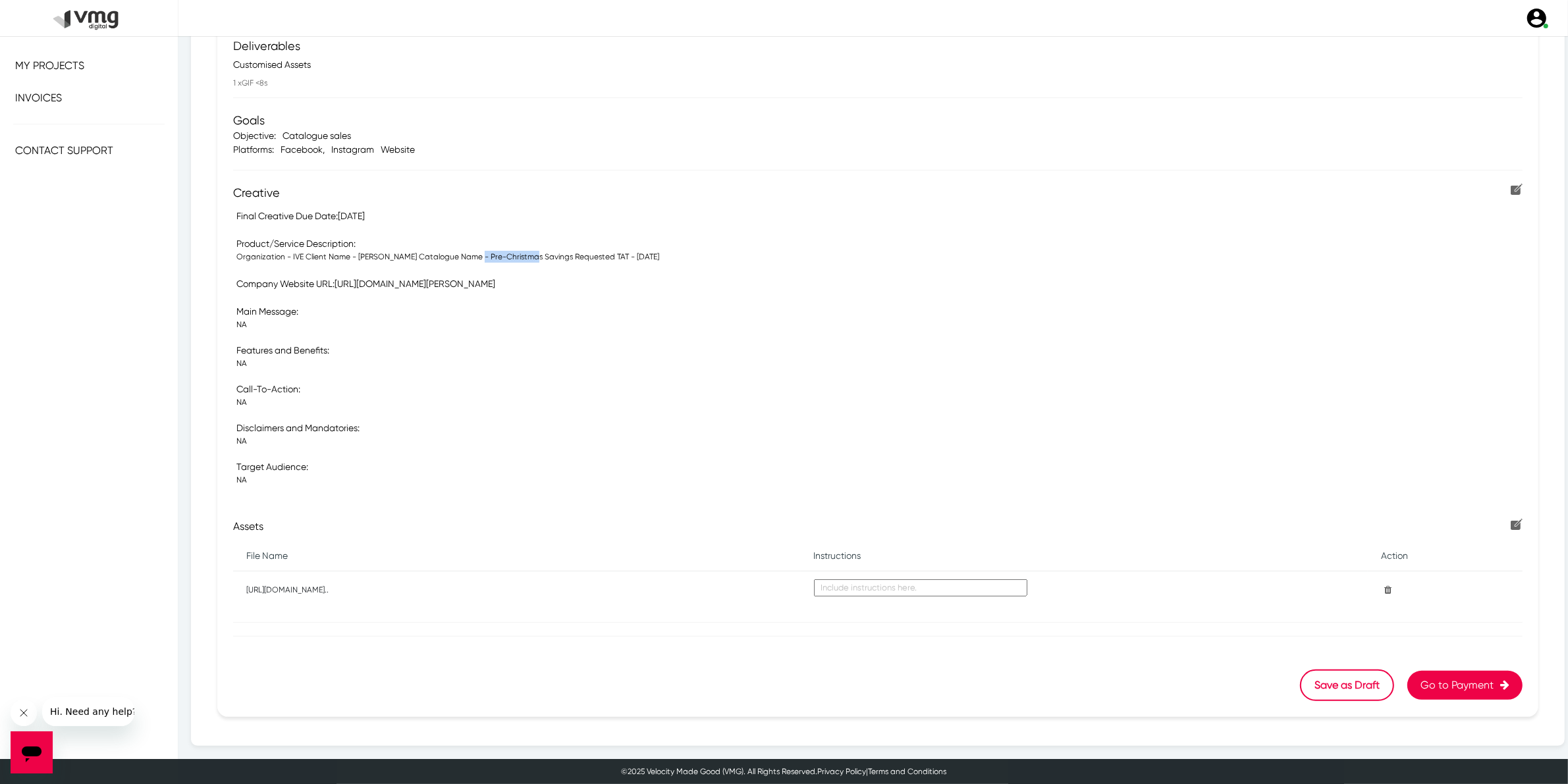
drag, startPoint x: 473, startPoint y: 258, endPoint x: 524, endPoint y: 261, distance: 51.1
click at [524, 261] on p "Organization - IVE Client Name - [PERSON_NAME] Catalogue Name - Pre-Christmas S…" at bounding box center [879, 257] width 1286 height 12
drag, startPoint x: 574, startPoint y: 260, endPoint x: 695, endPoint y: 260, distance: 121.0
click at [695, 260] on p "Organization - IVE Client Name - [PERSON_NAME] Catalogue Name - Pre-Christmas S…" at bounding box center [879, 257] width 1286 height 12
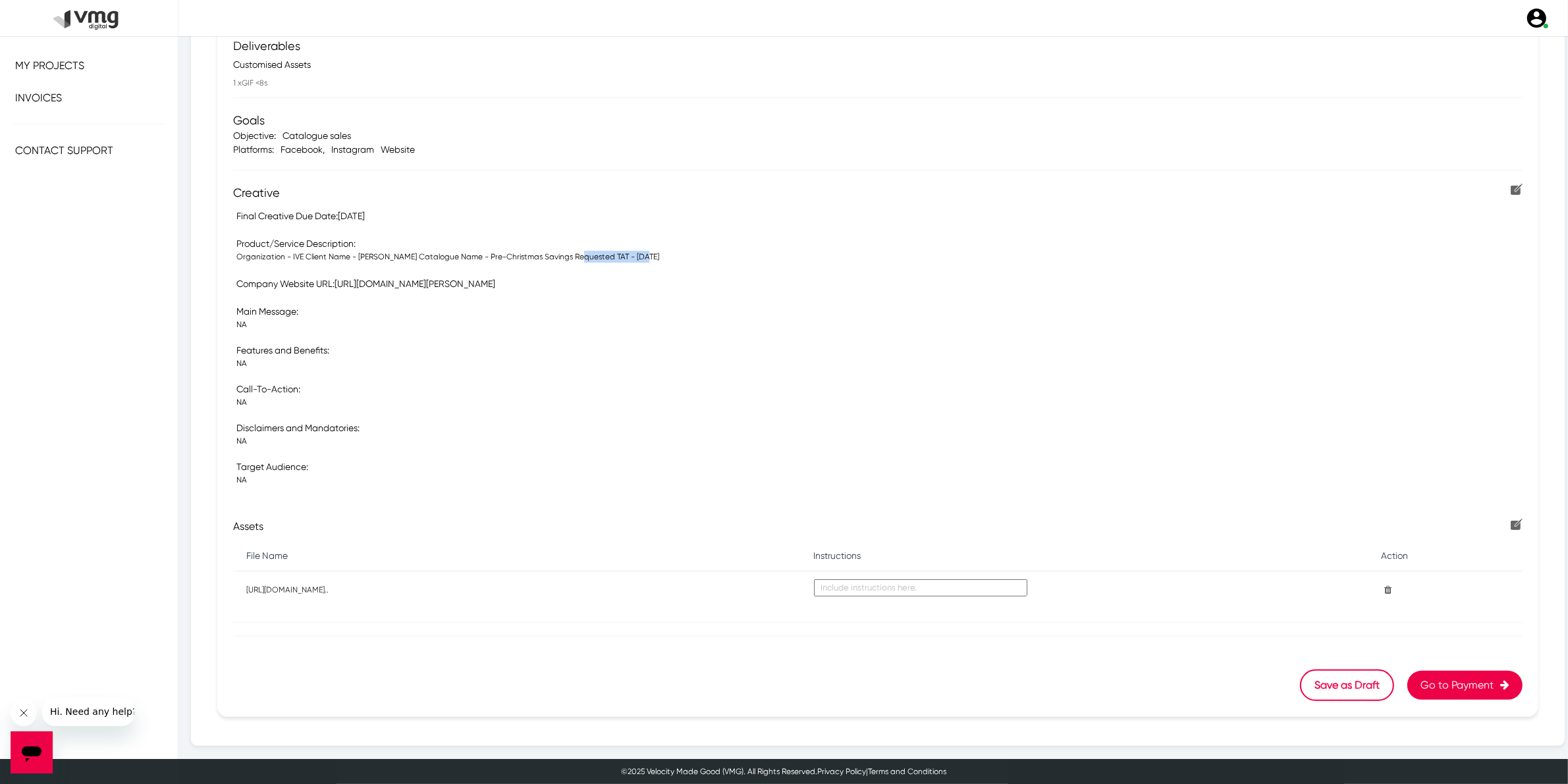
click at [695, 260] on p "Organization - IVE Client Name - [PERSON_NAME] Catalogue Name - Pre-Christmas S…" at bounding box center [879, 257] width 1286 height 12
click at [1458, 682] on button "Go to Payment" at bounding box center [1465, 685] width 115 height 29
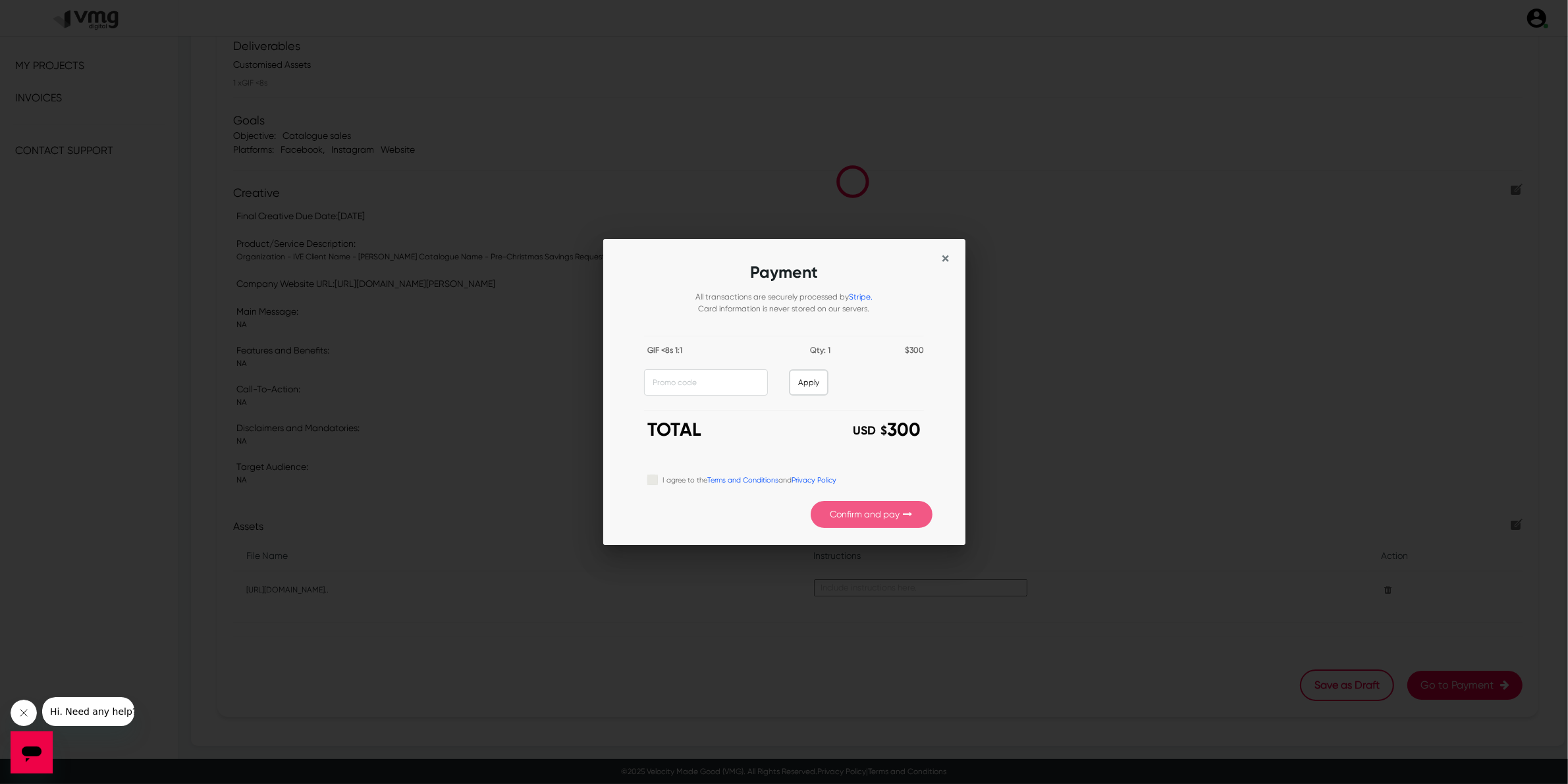
scroll to position [0, 0]
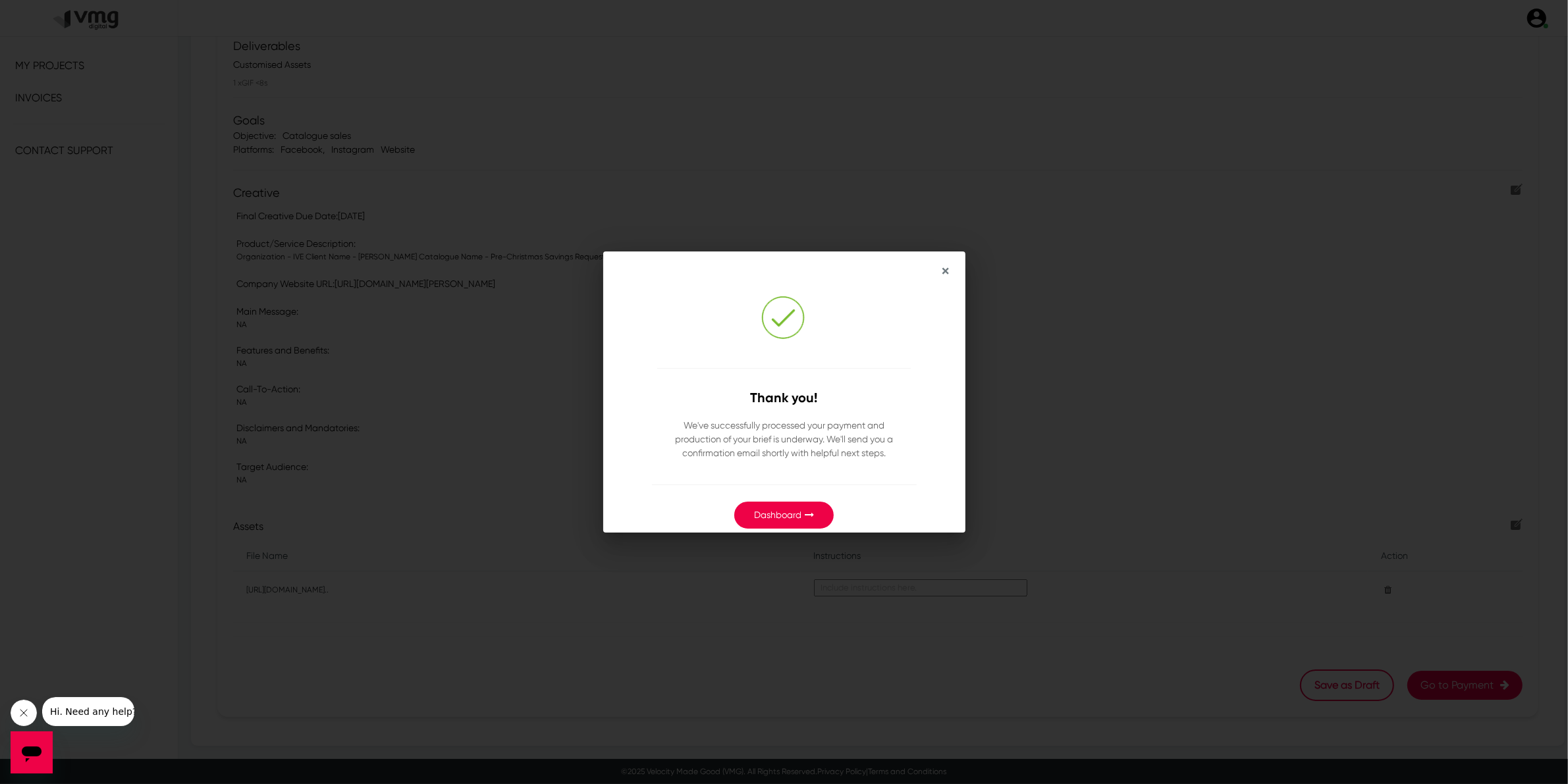
click at [781, 521] on button "Dashboard" at bounding box center [784, 515] width 99 height 27
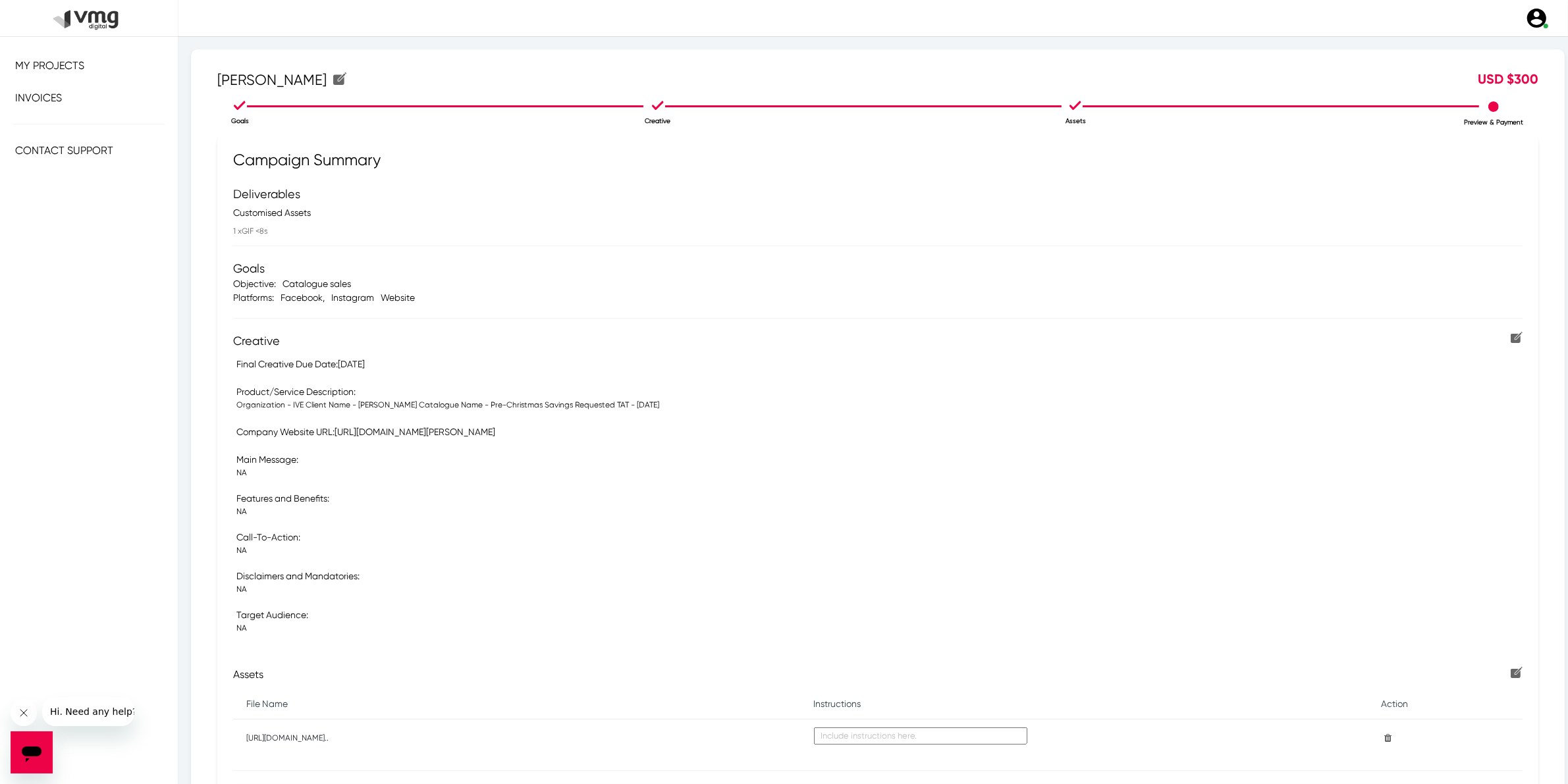
scroll to position [148, 0]
